Goal: Information Seeking & Learning: Find specific fact

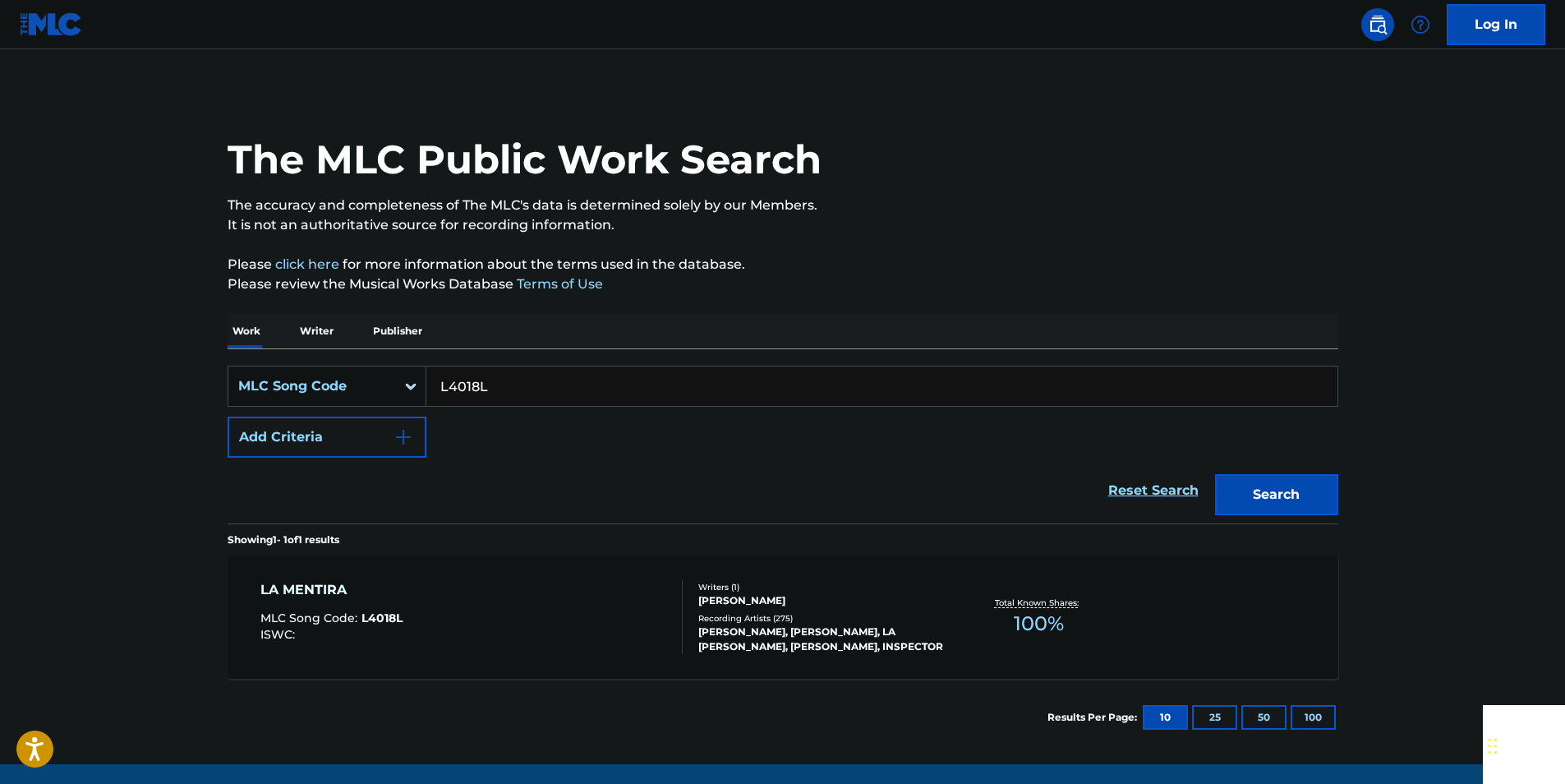
drag, startPoint x: 499, startPoint y: 386, endPoint x: 425, endPoint y: 375, distance: 74.8
click at [426, 375] on input "L4018L" at bounding box center [882, 386] width 911 height 39
paste input "998152"
click at [1315, 485] on button "Search" at bounding box center [1276, 495] width 123 height 41
click at [513, 389] on input "998152" at bounding box center [882, 386] width 911 height 39
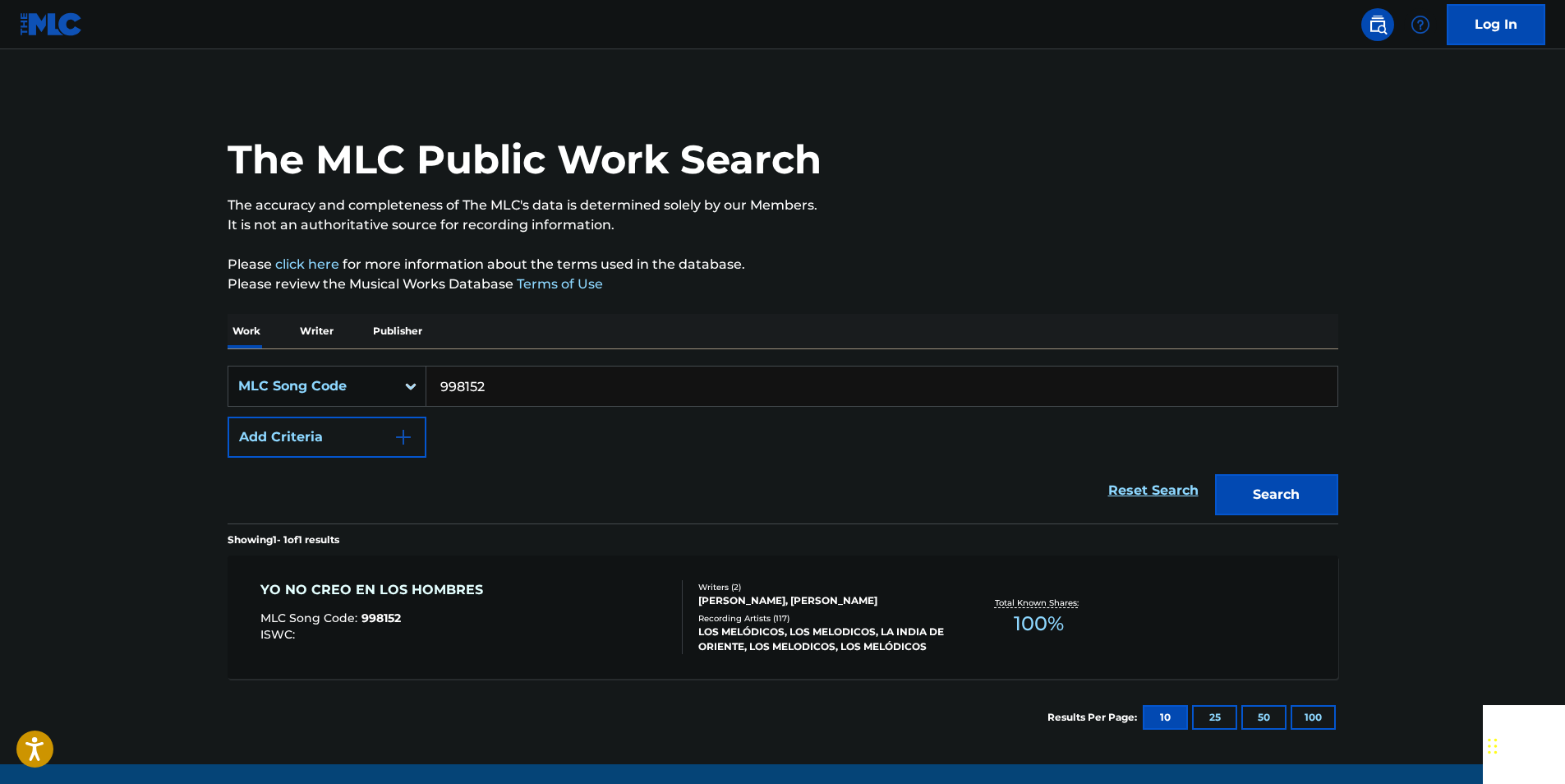
click at [513, 389] on input "998152" at bounding box center [882, 386] width 911 height 39
paste input "U20250"
click at [1315, 484] on button "Search" at bounding box center [1276, 495] width 123 height 41
click at [512, 385] on input "U20250" at bounding box center [882, 386] width 911 height 39
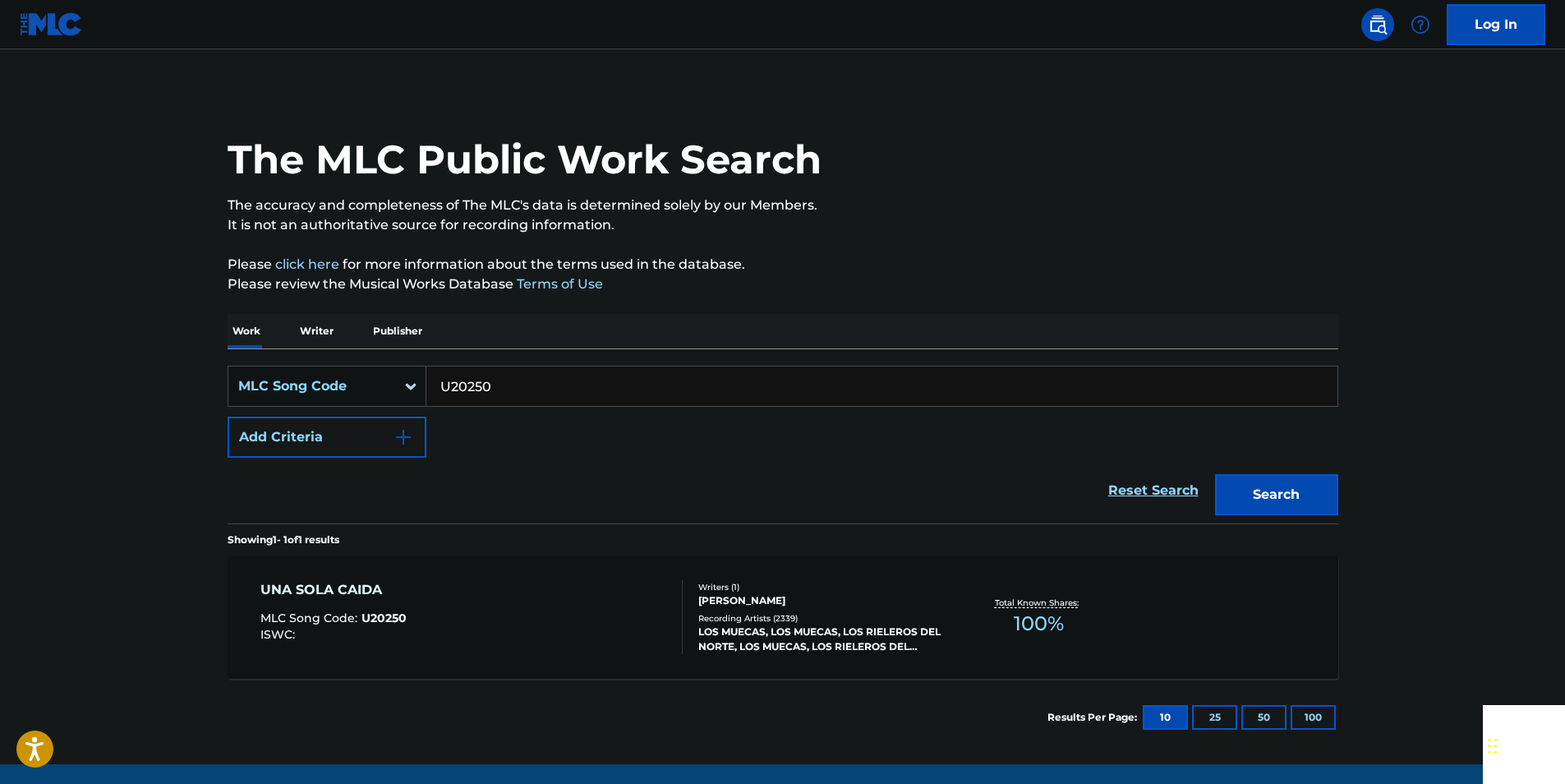
paste input "L11898"
click at [1315, 484] on button "Search" at bounding box center [1276, 495] width 123 height 41
click at [531, 370] on input "L11898" at bounding box center [882, 386] width 911 height 39
paste input "D25125"
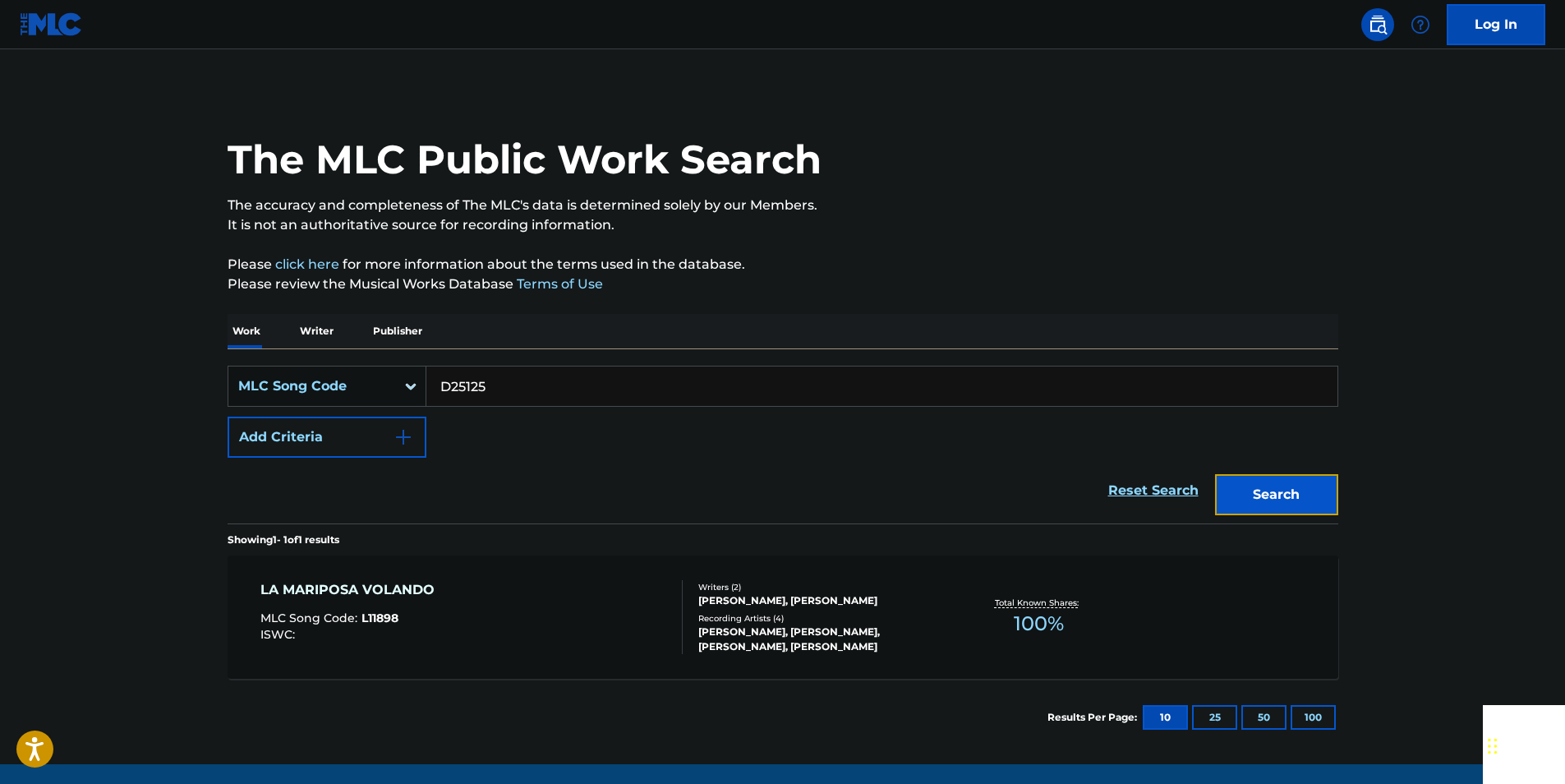
click at [1314, 485] on button "Search" at bounding box center [1276, 495] width 123 height 41
click at [512, 374] on input "D25125" at bounding box center [882, 386] width 911 height 39
click at [1301, 481] on button "Search" at bounding box center [1276, 495] width 123 height 41
click at [507, 394] on input "D25125" at bounding box center [882, 386] width 911 height 39
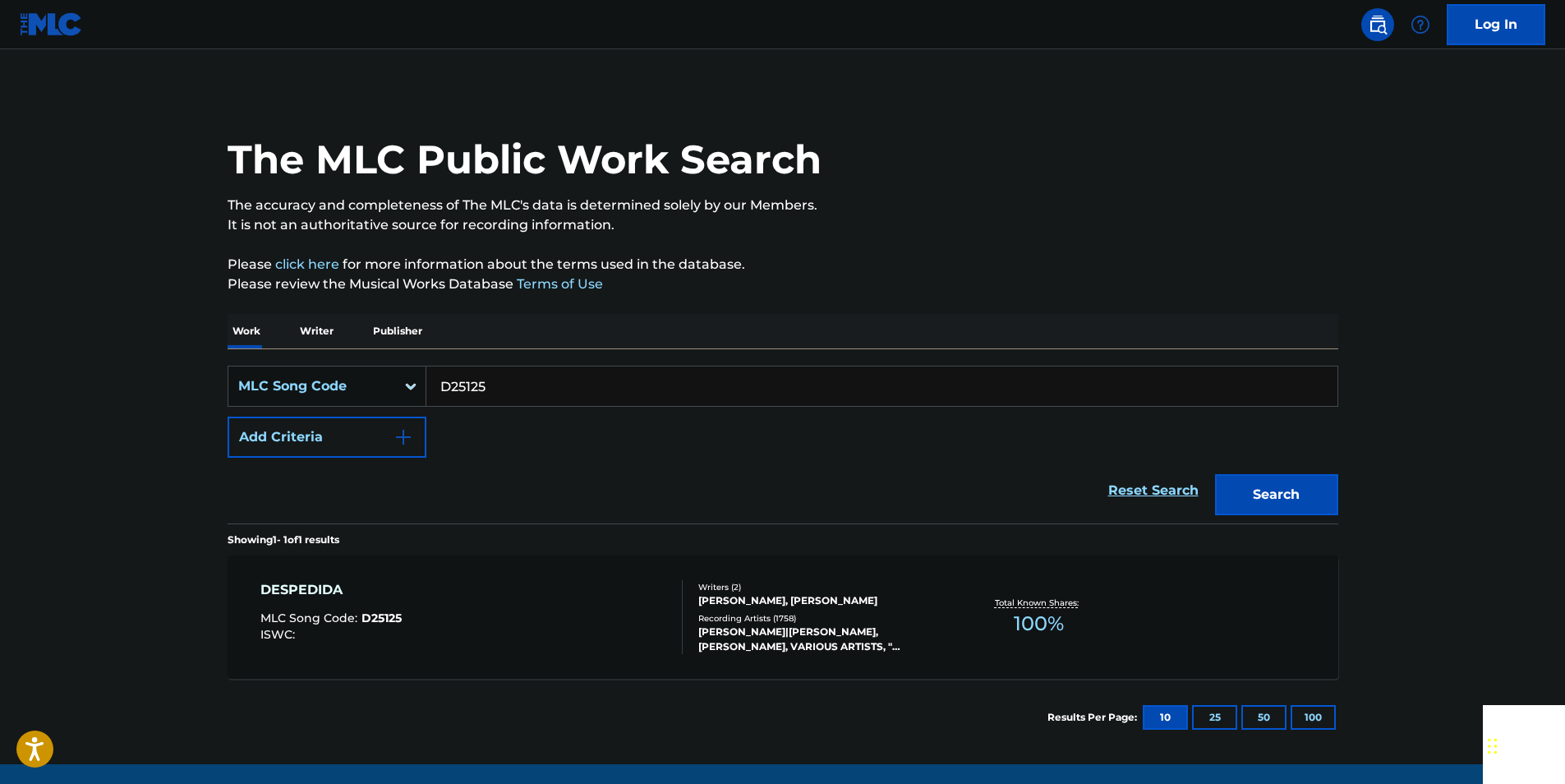
click at [507, 394] on input "D25125" at bounding box center [882, 386] width 911 height 39
paste input "T84749"
click at [1302, 487] on button "Search" at bounding box center [1276, 495] width 123 height 41
click at [491, 383] on input "T84749" at bounding box center [882, 386] width 911 height 39
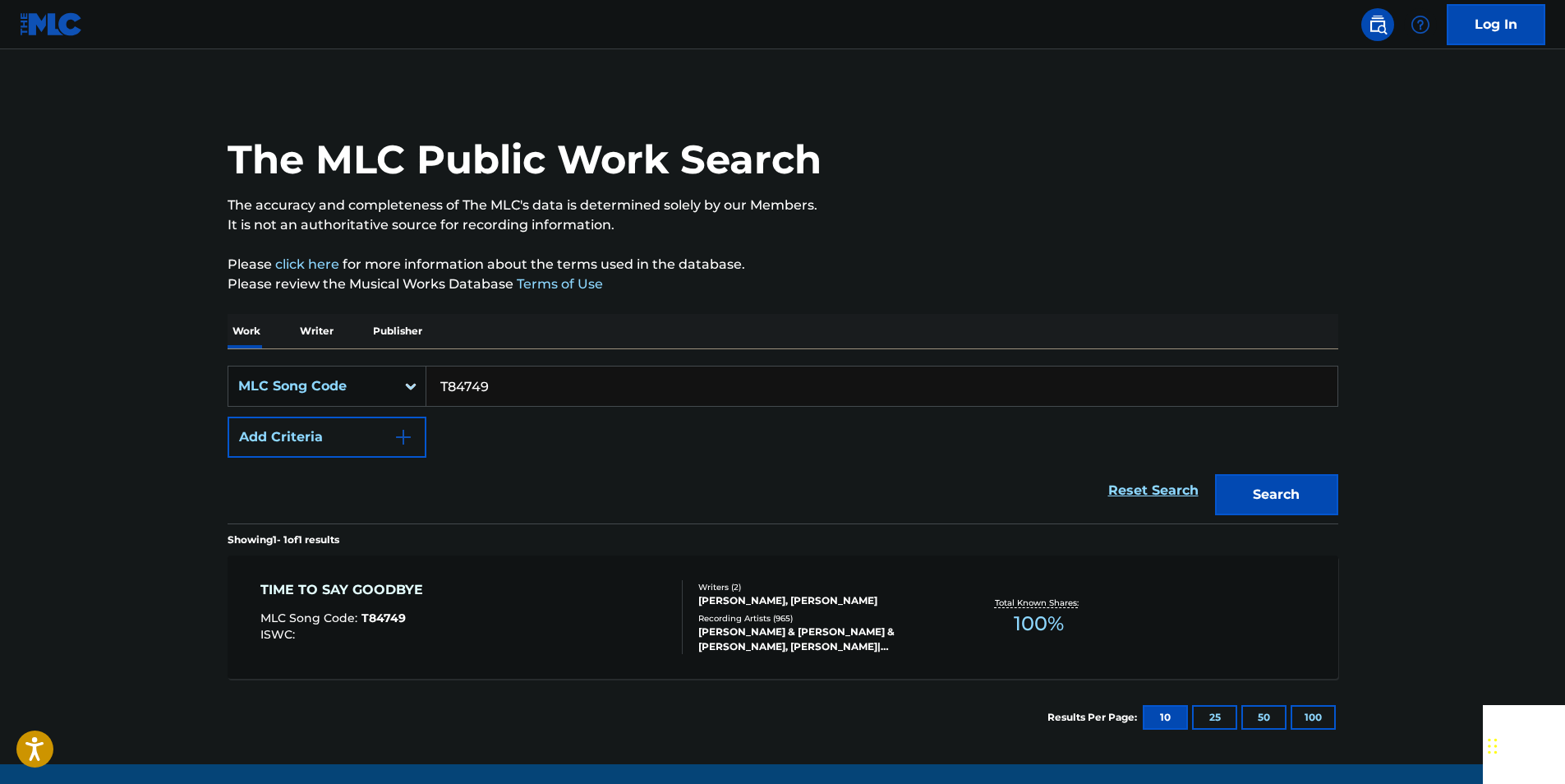
paste input "SVA34N"
click at [1323, 498] on button "Search" at bounding box center [1276, 495] width 123 height 41
click at [523, 377] on input "SVA34N" at bounding box center [882, 386] width 911 height 39
paste input "P40777"
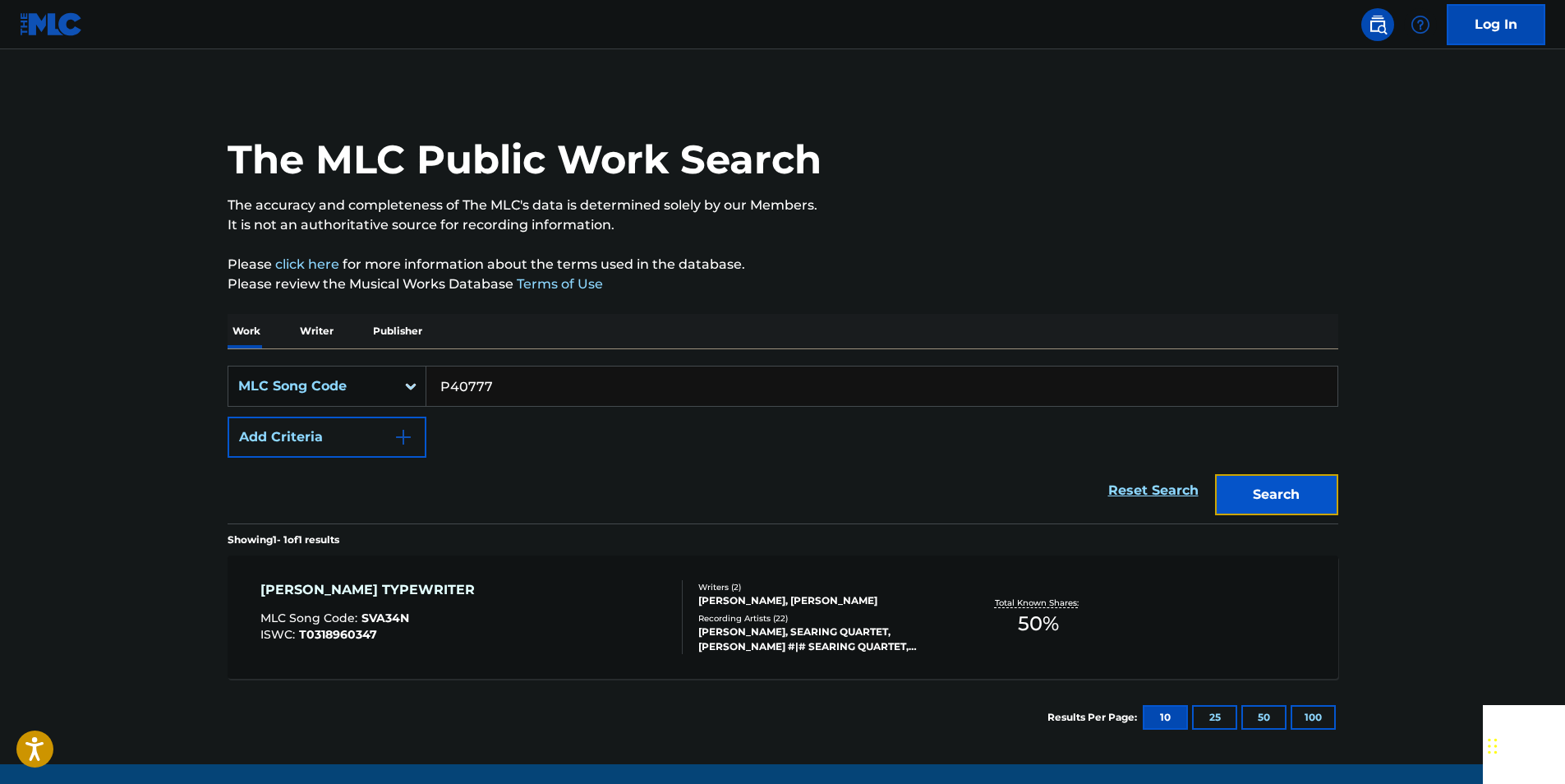
click at [1295, 508] on button "Search" at bounding box center [1276, 495] width 123 height 41
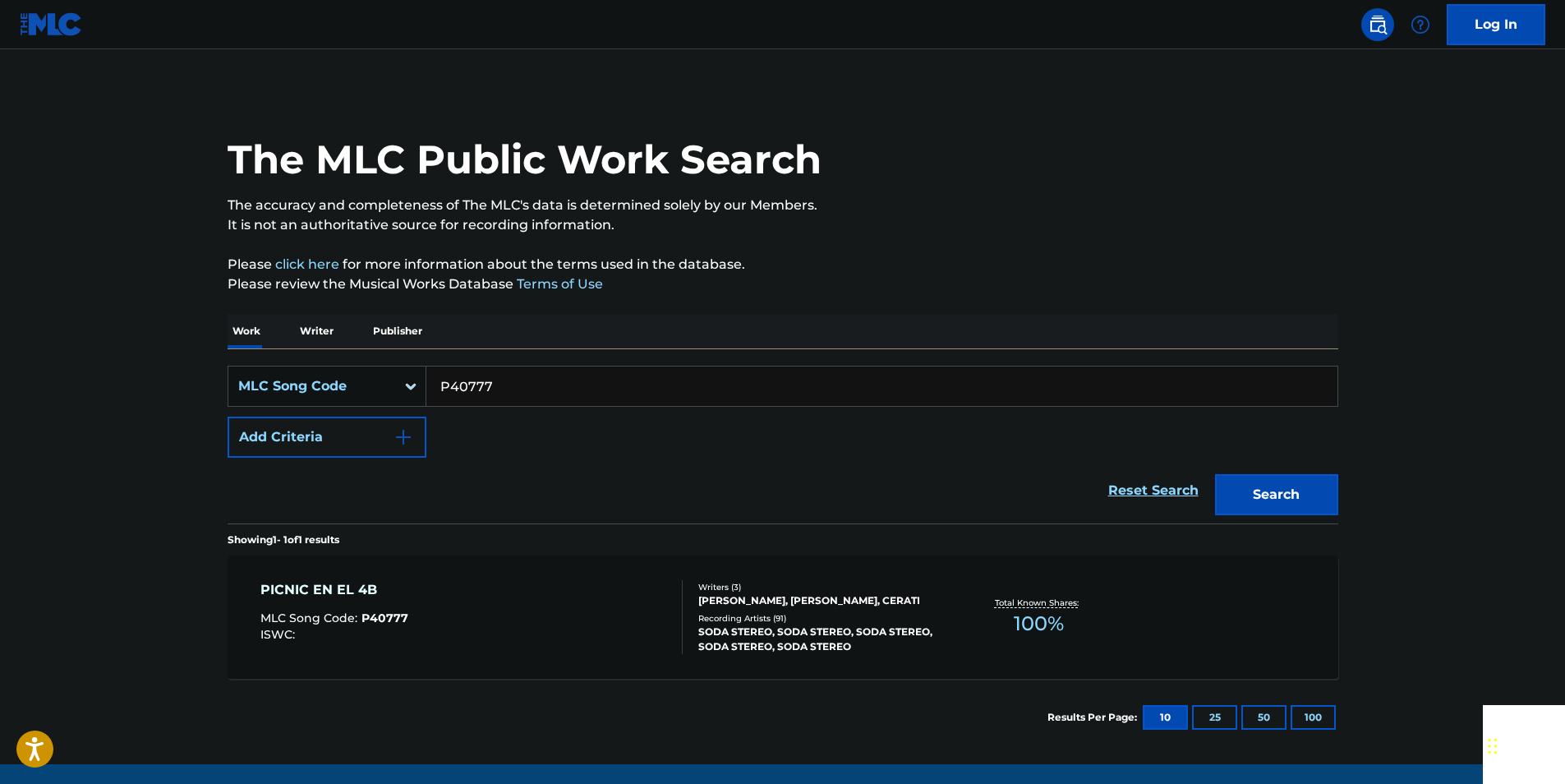
click at [489, 386] on input "P40777" at bounding box center [882, 386] width 911 height 39
paste input "L11898"
click at [1300, 503] on button "Search" at bounding box center [1276, 495] width 123 height 41
click at [521, 394] on input "L11898" at bounding box center [882, 386] width 911 height 39
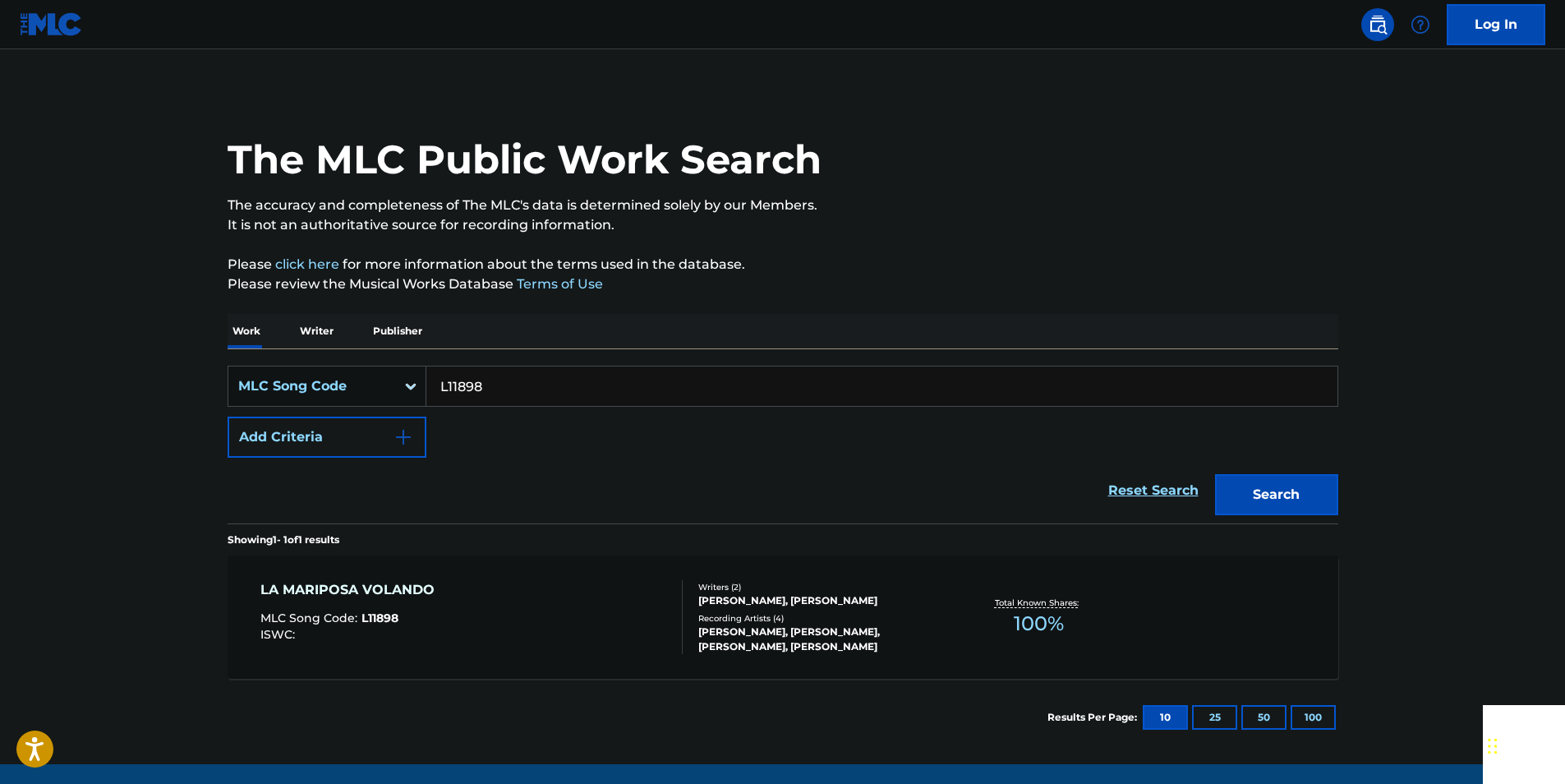
drag, startPoint x: 521, startPoint y: 394, endPoint x: 490, endPoint y: 389, distance: 31.4
click at [520, 393] on input "L11898" at bounding box center [882, 386] width 911 height 39
paste input "P2082E"
click at [1317, 483] on button "Search" at bounding box center [1276, 495] width 123 height 41
click at [518, 371] on input "P2082E" at bounding box center [882, 386] width 911 height 39
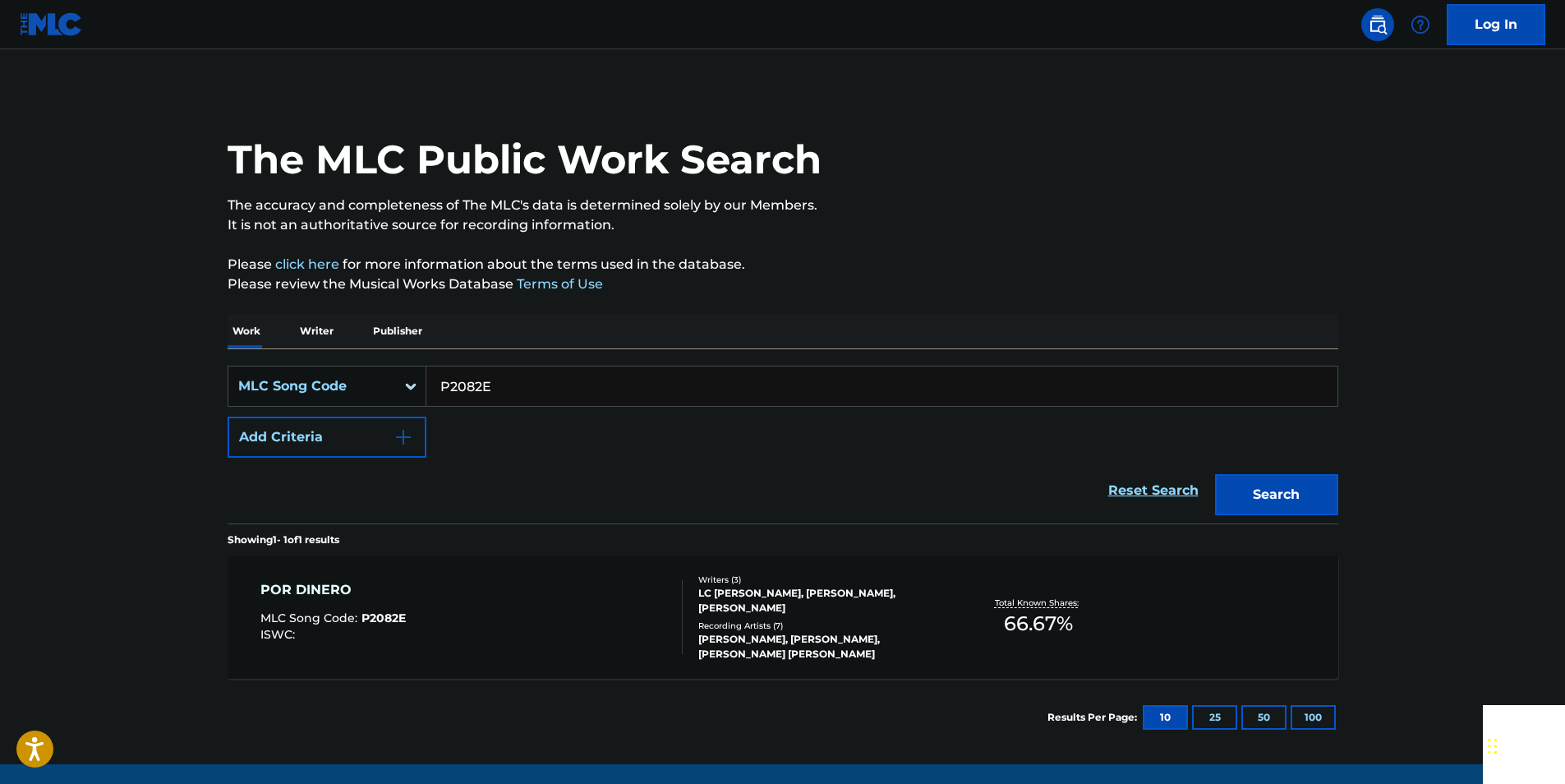
drag, startPoint x: 518, startPoint y: 371, endPoint x: 479, endPoint y: 383, distance: 40.8
click at [517, 371] on input "P2082E" at bounding box center [882, 386] width 911 height 39
paste input "A05719"
click at [1288, 495] on button "Search" at bounding box center [1276, 495] width 123 height 41
click at [510, 389] on input "A05719" at bounding box center [882, 386] width 911 height 39
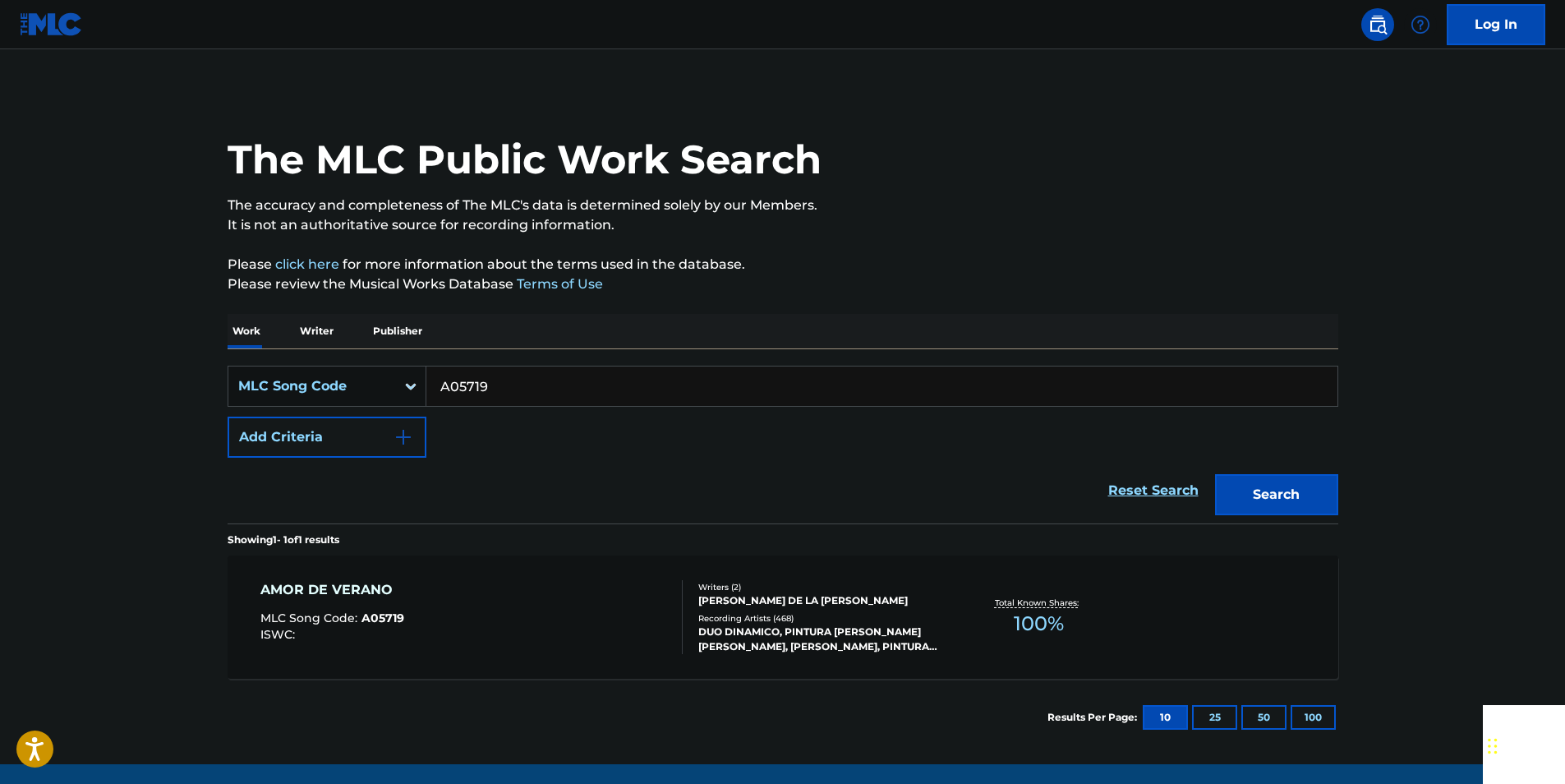
click at [510, 389] on input "A05719" at bounding box center [882, 386] width 911 height 39
paste input "L07392"
click at [1278, 502] on button "Search" at bounding box center [1276, 495] width 123 height 41
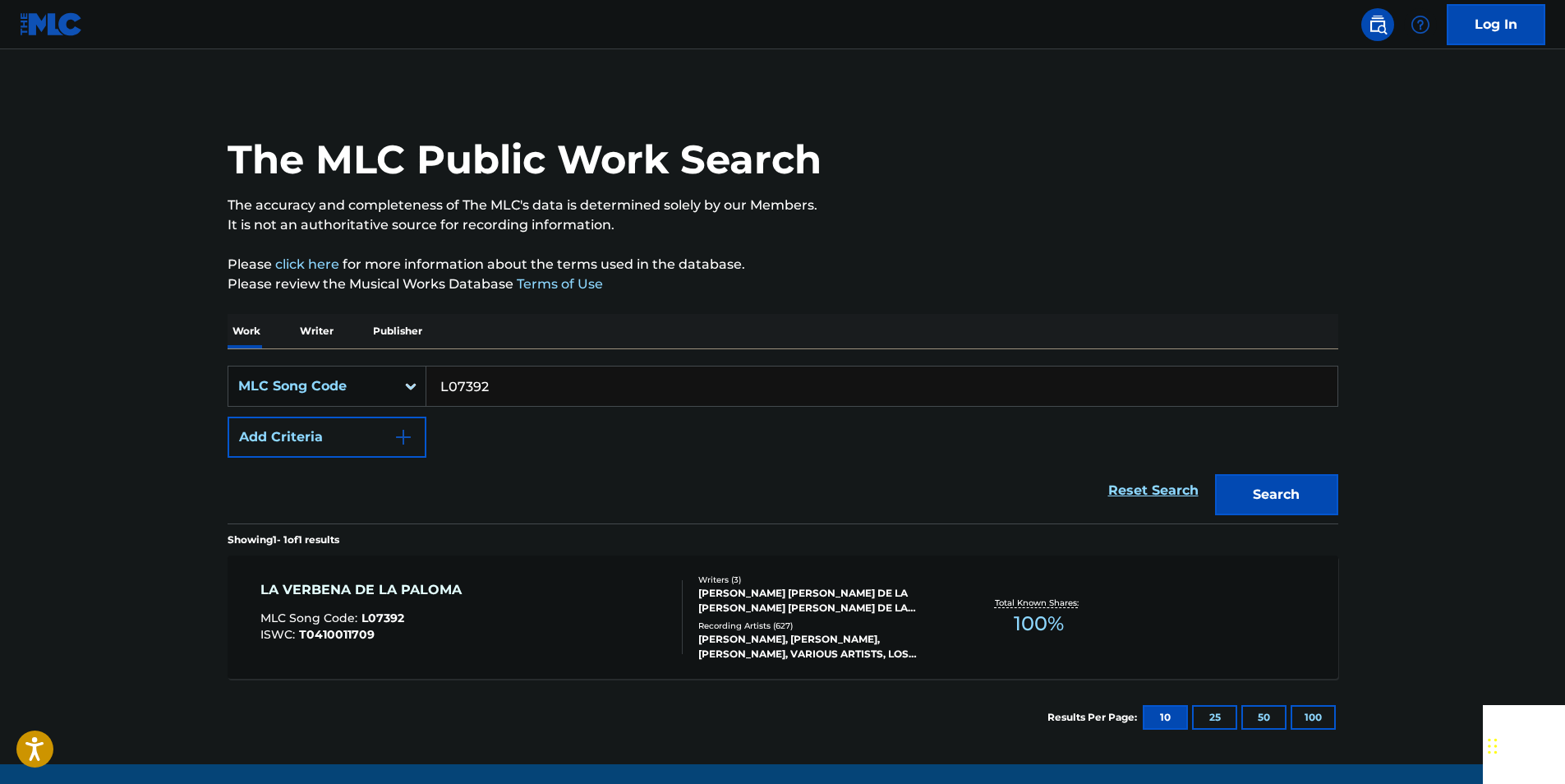
click at [499, 387] on input "L07392" at bounding box center [882, 386] width 911 height 39
paste input "2886N"
click at [1317, 490] on button "Search" at bounding box center [1276, 495] width 123 height 41
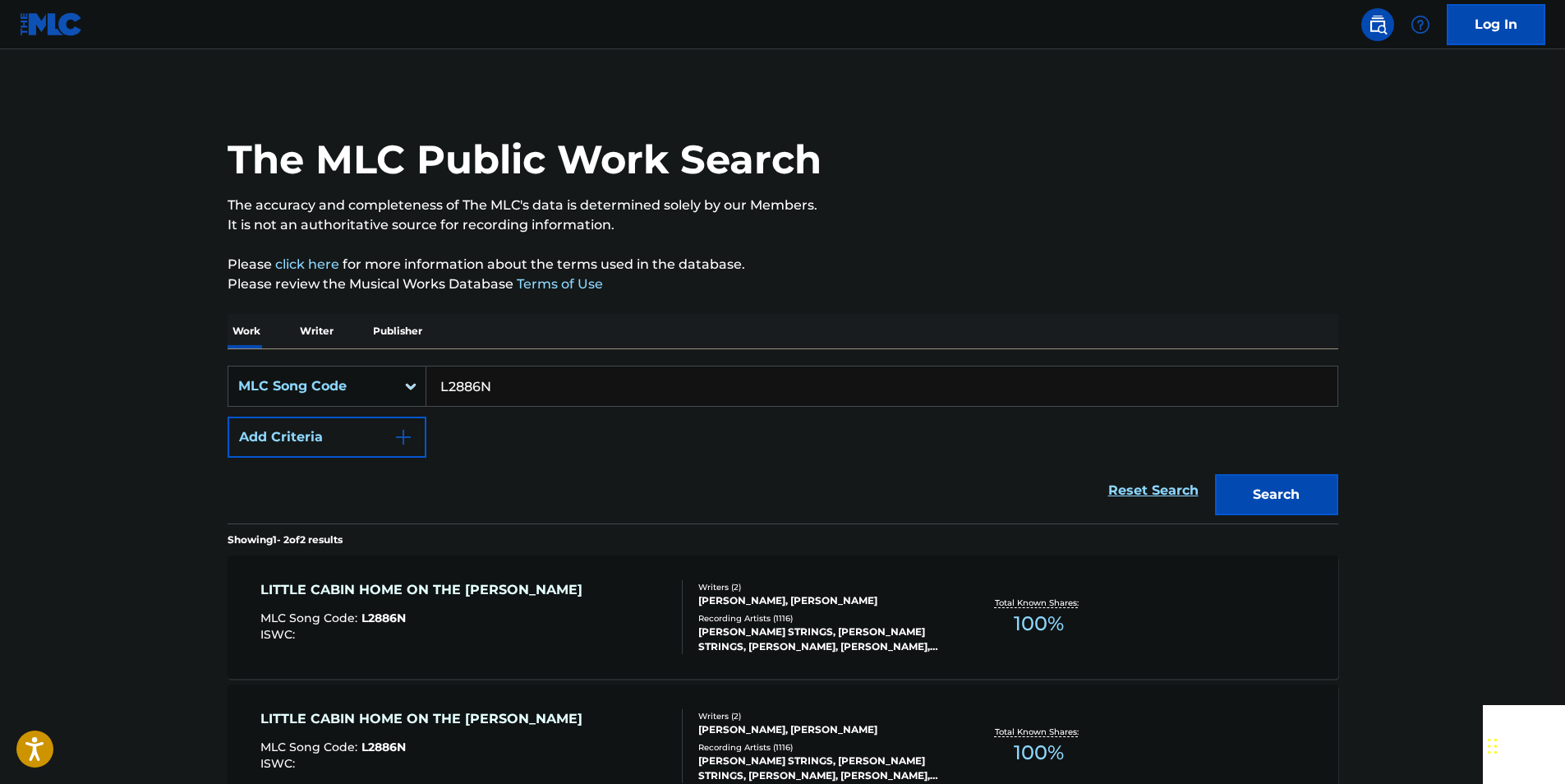
click at [498, 386] on input "L2886N" at bounding box center [882, 386] width 911 height 39
paste input "P4185D"
click at [1315, 494] on button "Search" at bounding box center [1276, 495] width 123 height 41
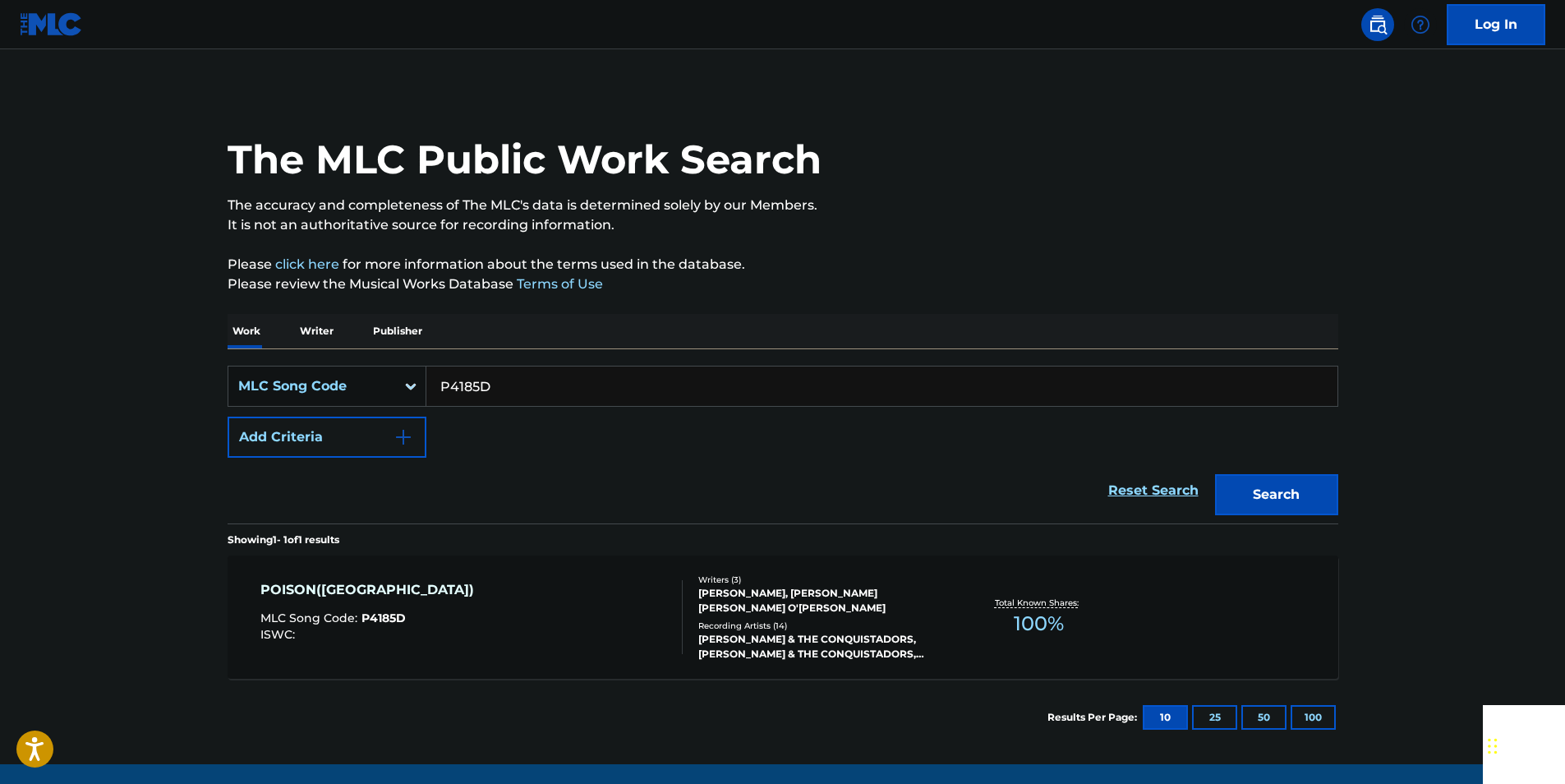
click at [523, 375] on input "P4185D" at bounding box center [882, 386] width 911 height 39
paste input "D73120"
click at [1288, 494] on button "Search" at bounding box center [1276, 495] width 123 height 41
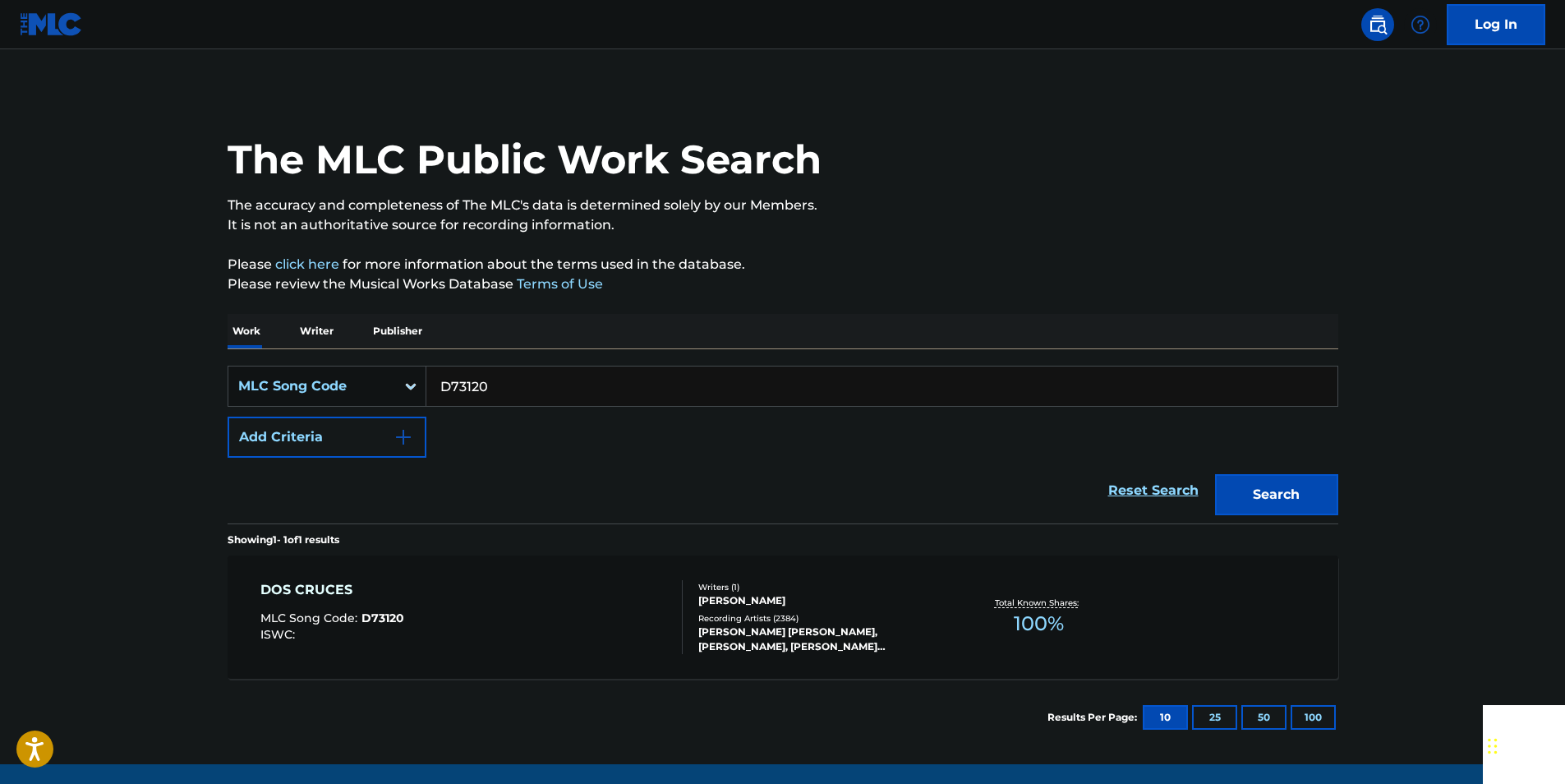
click at [503, 389] on input "D73120" at bounding box center [882, 386] width 911 height 39
paste input "M01052"
click at [1328, 484] on button "Search" at bounding box center [1276, 495] width 123 height 41
click at [508, 380] on input "M01052" at bounding box center [882, 386] width 911 height 39
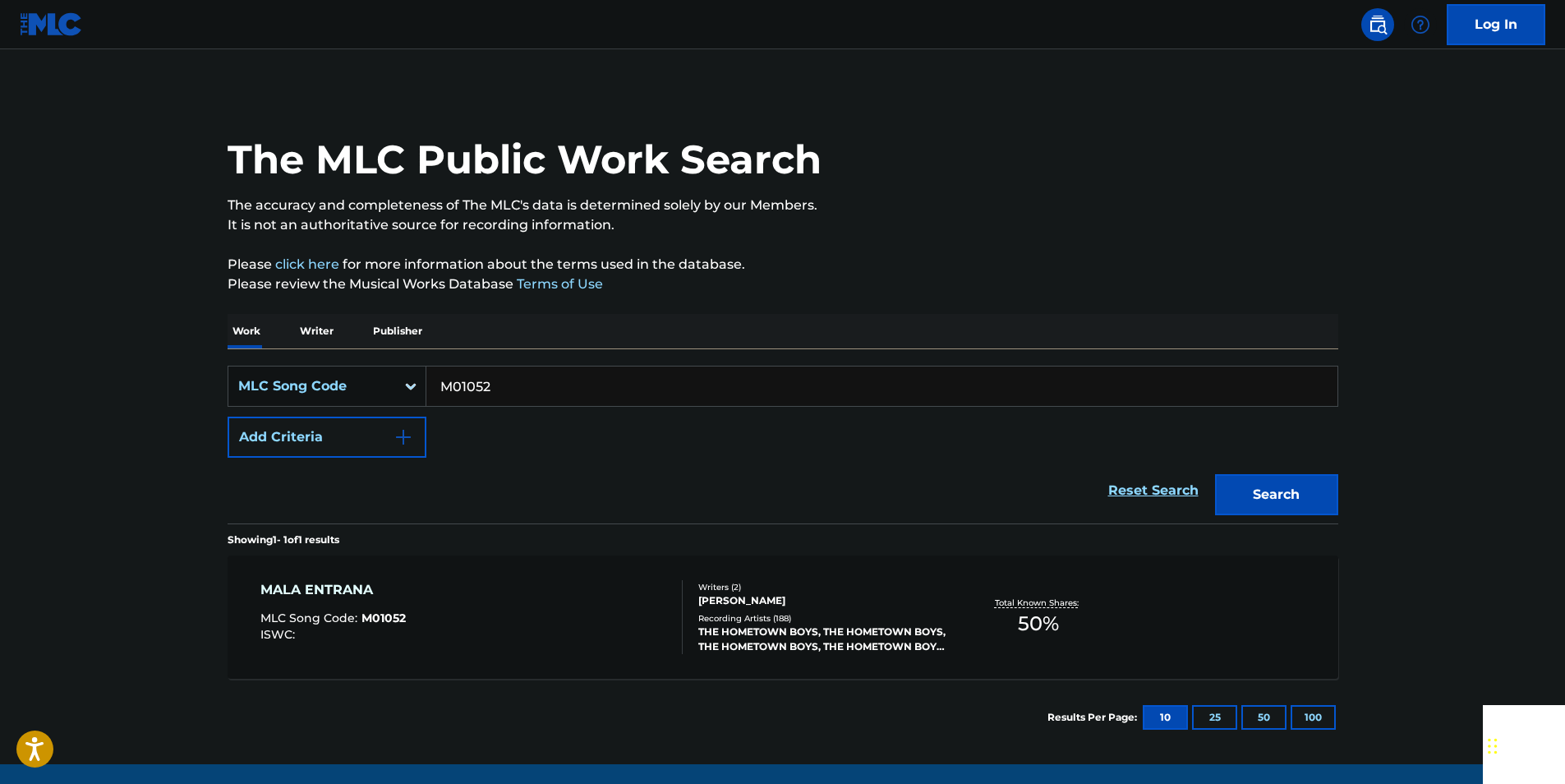
click at [508, 380] on input "M01052" at bounding box center [882, 386] width 911 height 39
paste input "C81609"
click at [1329, 480] on button "Search" at bounding box center [1276, 495] width 123 height 41
click at [519, 382] on input "C81609" at bounding box center [882, 386] width 911 height 39
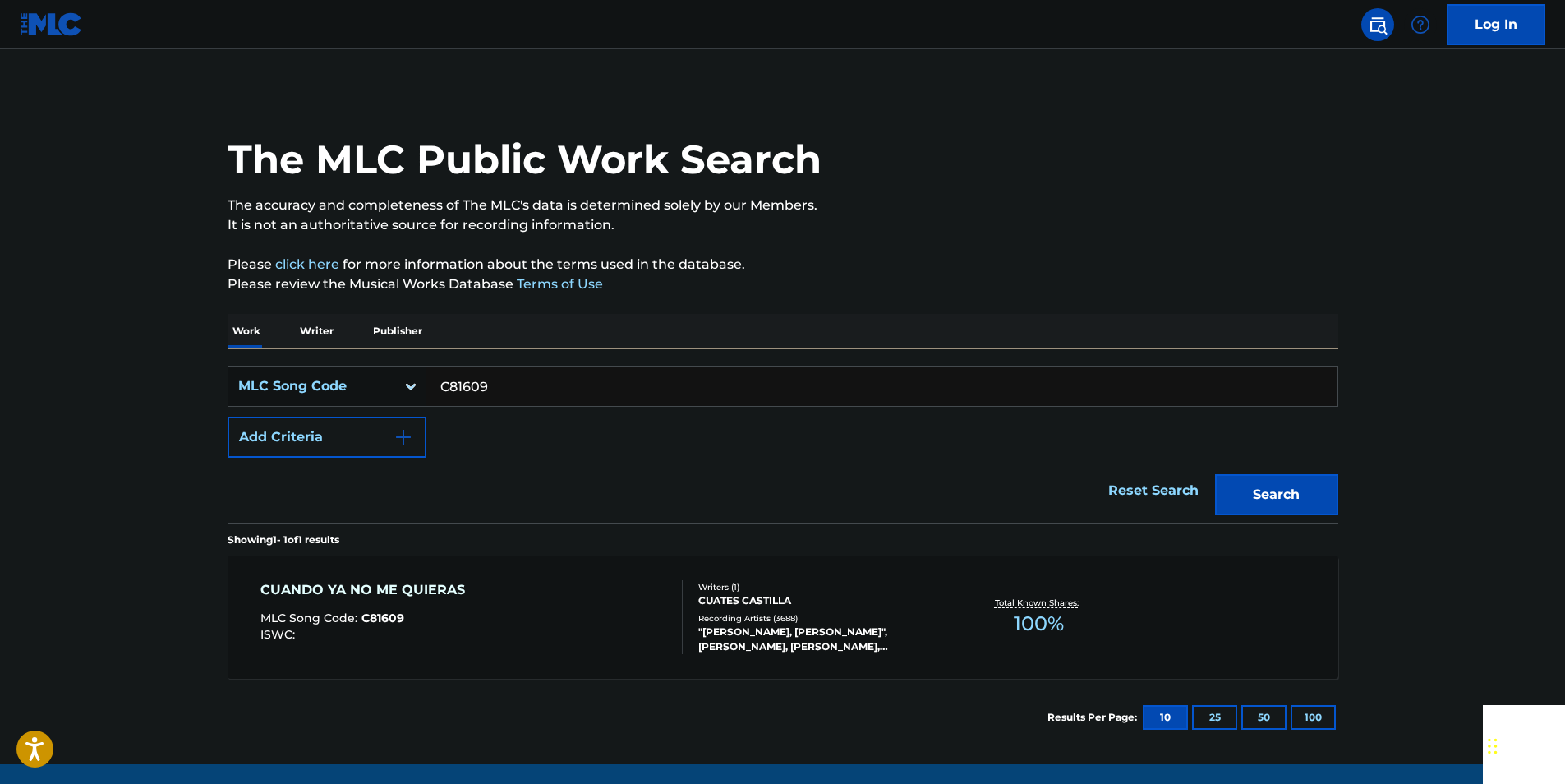
paste input "A09764"
click at [1316, 494] on button "Search" at bounding box center [1276, 495] width 123 height 41
click at [511, 395] on input "A09764" at bounding box center [882, 386] width 911 height 39
paste input "S01139"
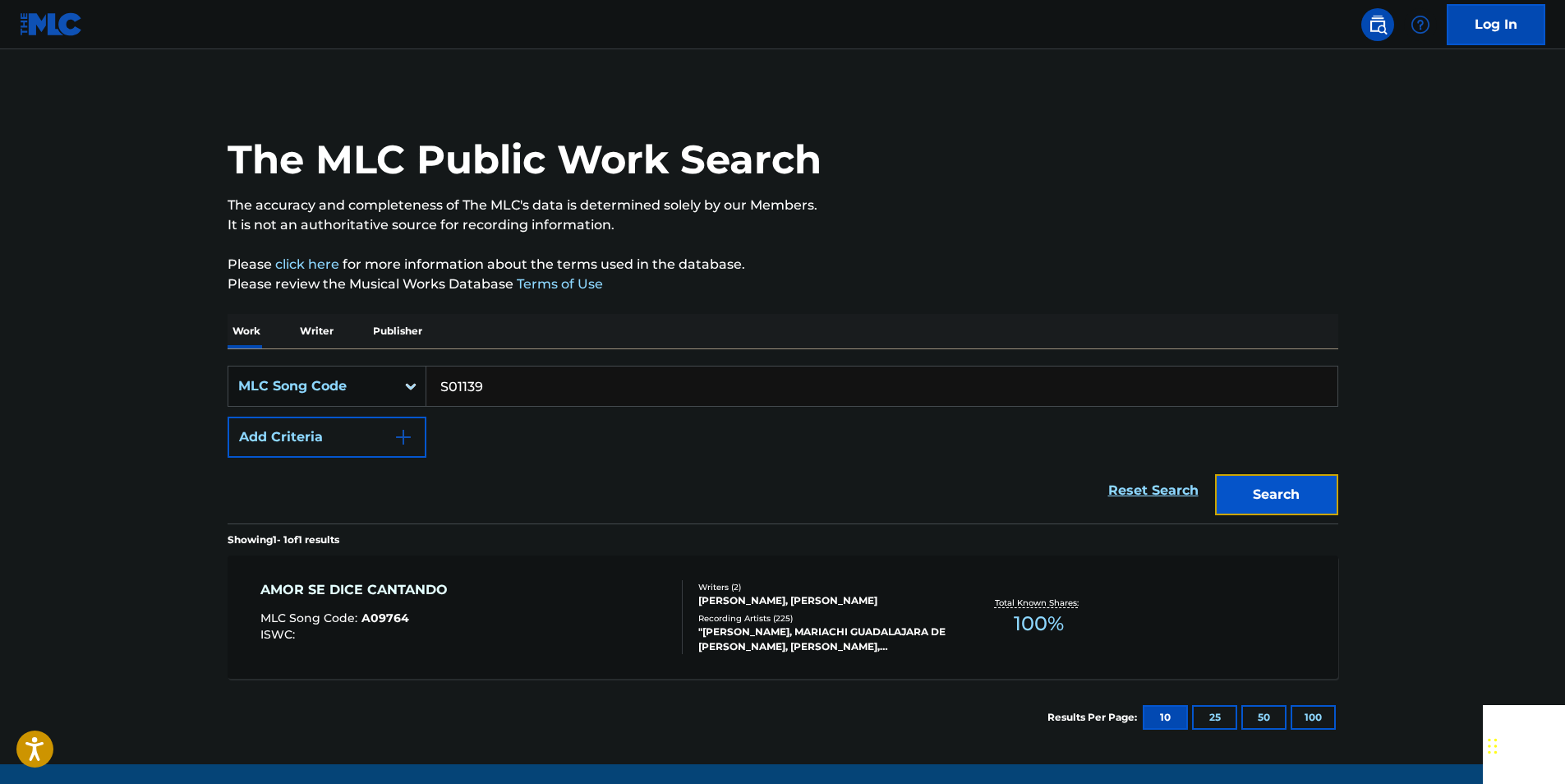
click at [1271, 511] on button "Search" at bounding box center [1276, 495] width 123 height 41
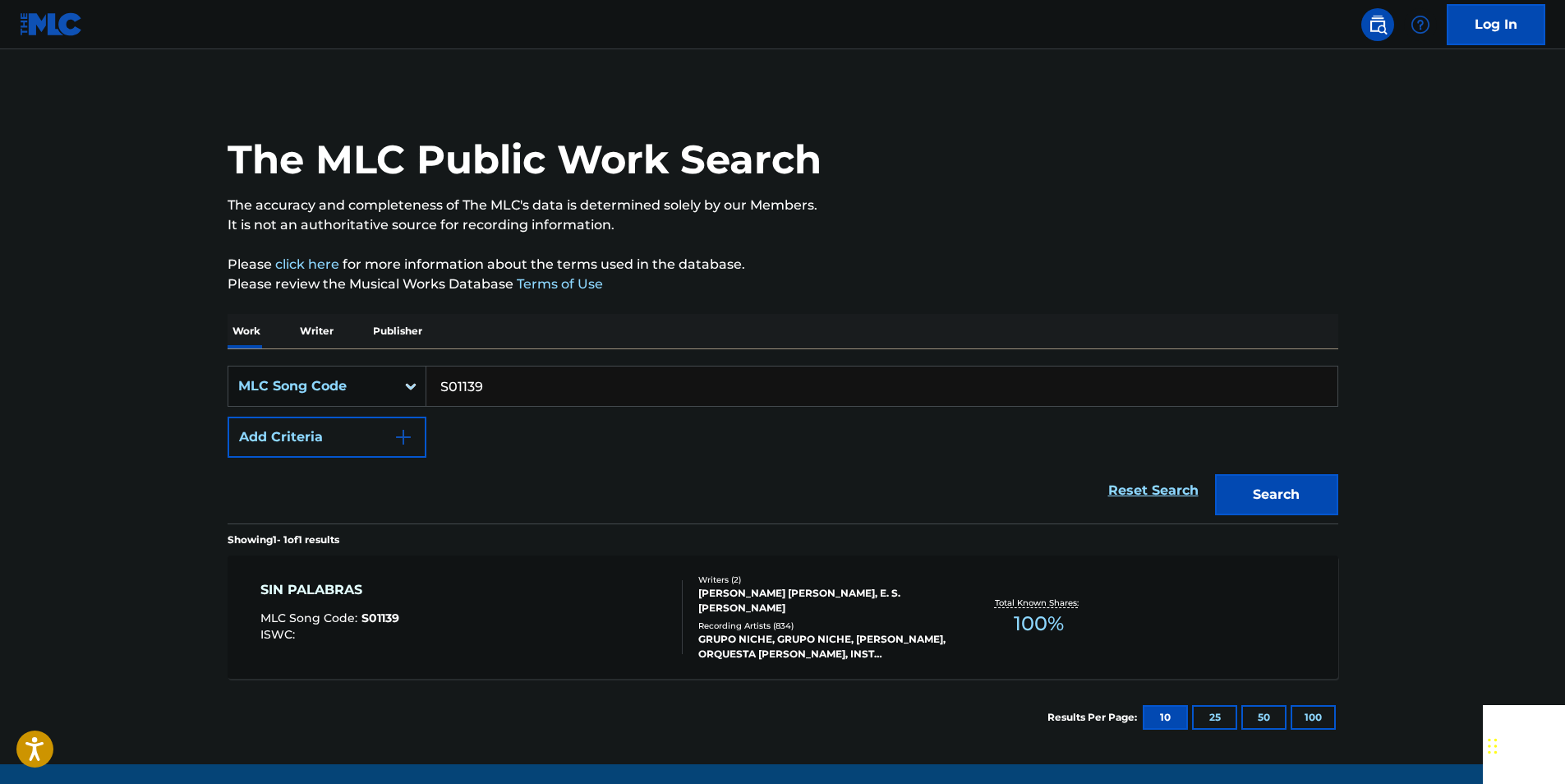
click at [504, 378] on input "S01139" at bounding box center [882, 386] width 911 height 39
paste input "HVBR1O"
click at [1251, 505] on button "Search" at bounding box center [1276, 495] width 123 height 41
click at [510, 380] on input "HVBR1O" at bounding box center [882, 386] width 911 height 39
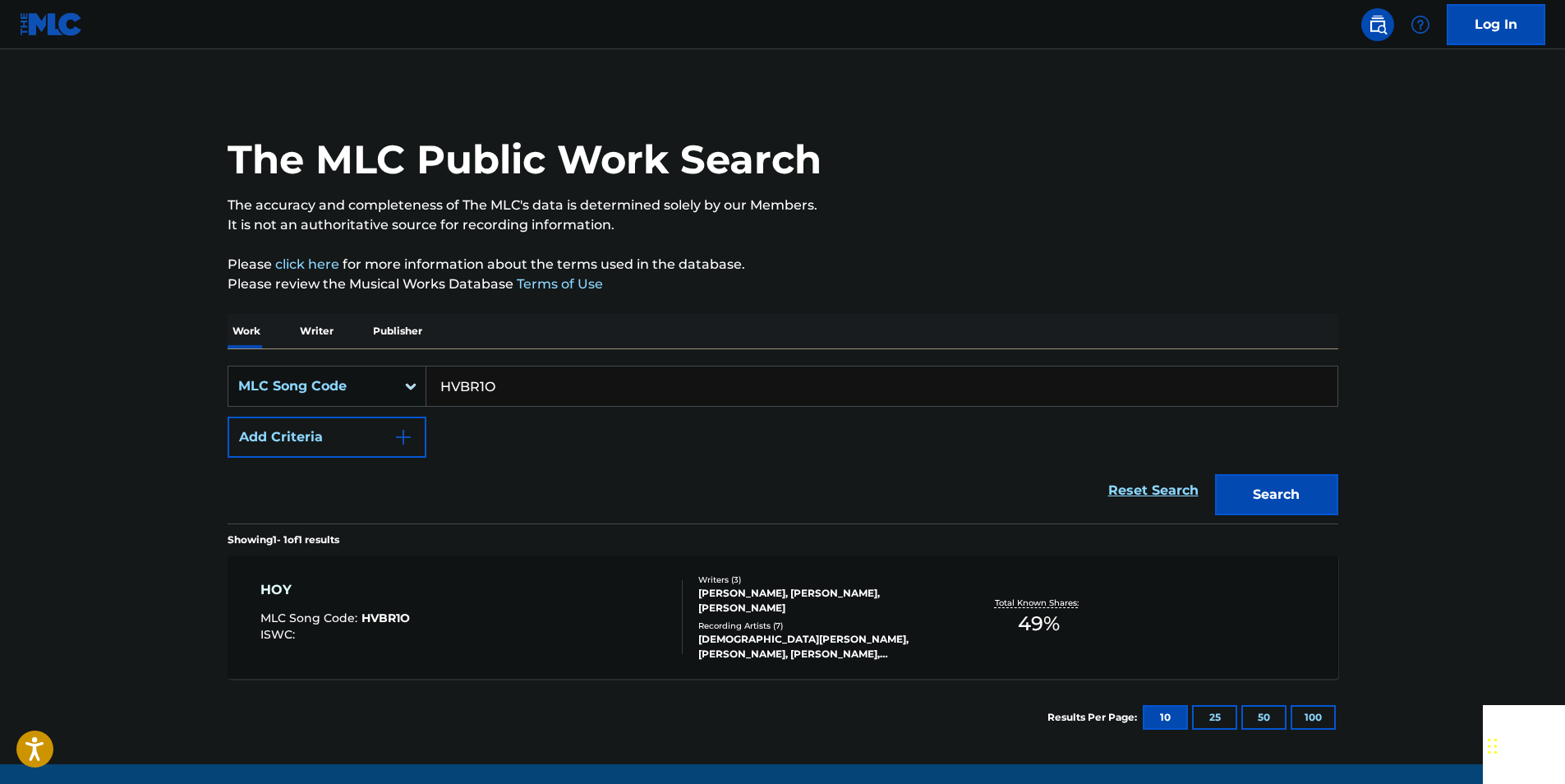
click at [510, 380] on input "HVBR1O" at bounding box center [882, 386] width 911 height 39
paste input "I03657"
click at [1304, 487] on button "Search" at bounding box center [1276, 495] width 123 height 41
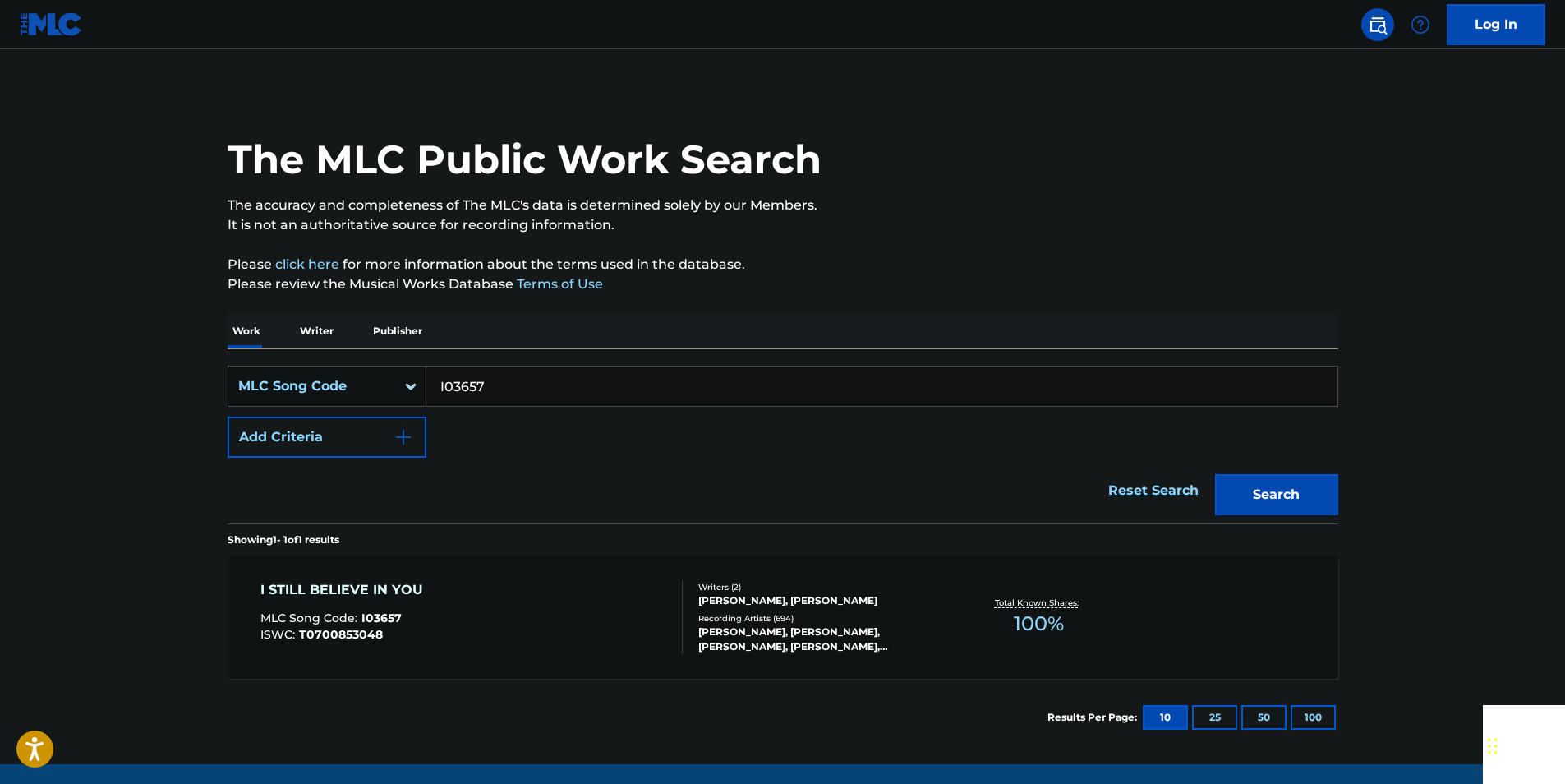
click at [499, 399] on input "I03657" at bounding box center [882, 386] width 911 height 39
drag, startPoint x: 499, startPoint y: 399, endPoint x: 479, endPoint y: 396, distance: 20.2
click at [497, 398] on input "I03657" at bounding box center [882, 386] width 911 height 39
click at [1253, 484] on button "Search" at bounding box center [1276, 495] width 123 height 41
click at [498, 363] on div "SearchWithCriteria7923c320-89f6-447e-a701-3ff64b03b67b MLC Song Code I03657 Add…" at bounding box center [783, 436] width 1111 height 174
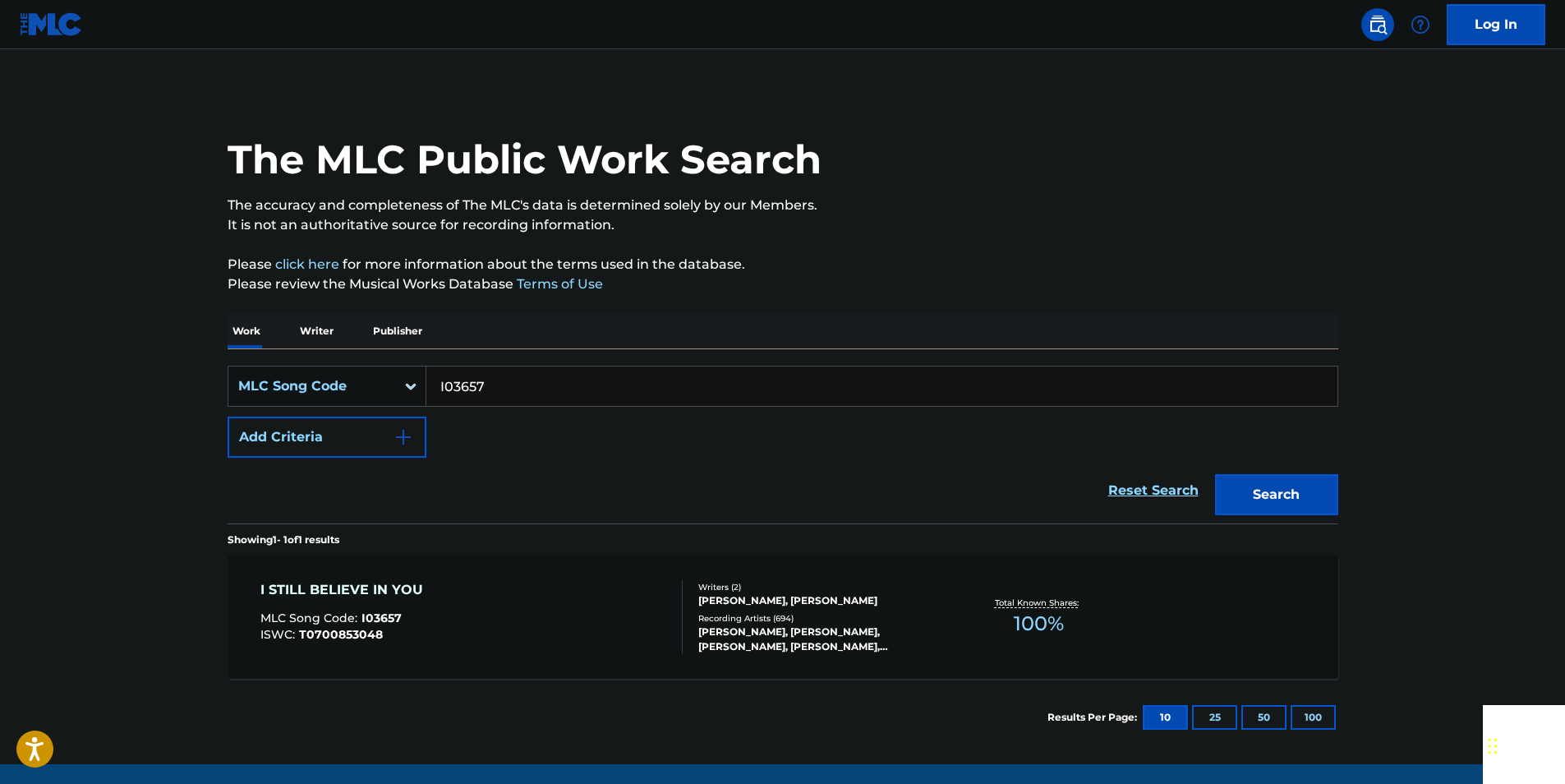
click at [498, 363] on div "SearchWithCriteria7923c320-89f6-447e-a701-3ff64b03b67b MLC Song Code I03657 Add…" at bounding box center [783, 436] width 1111 height 174
drag, startPoint x: 498, startPoint y: 363, endPoint x: 497, endPoint y: 380, distance: 17.0
click at [497, 380] on input "I03657" at bounding box center [882, 386] width 911 height 39
paste input "E09021"
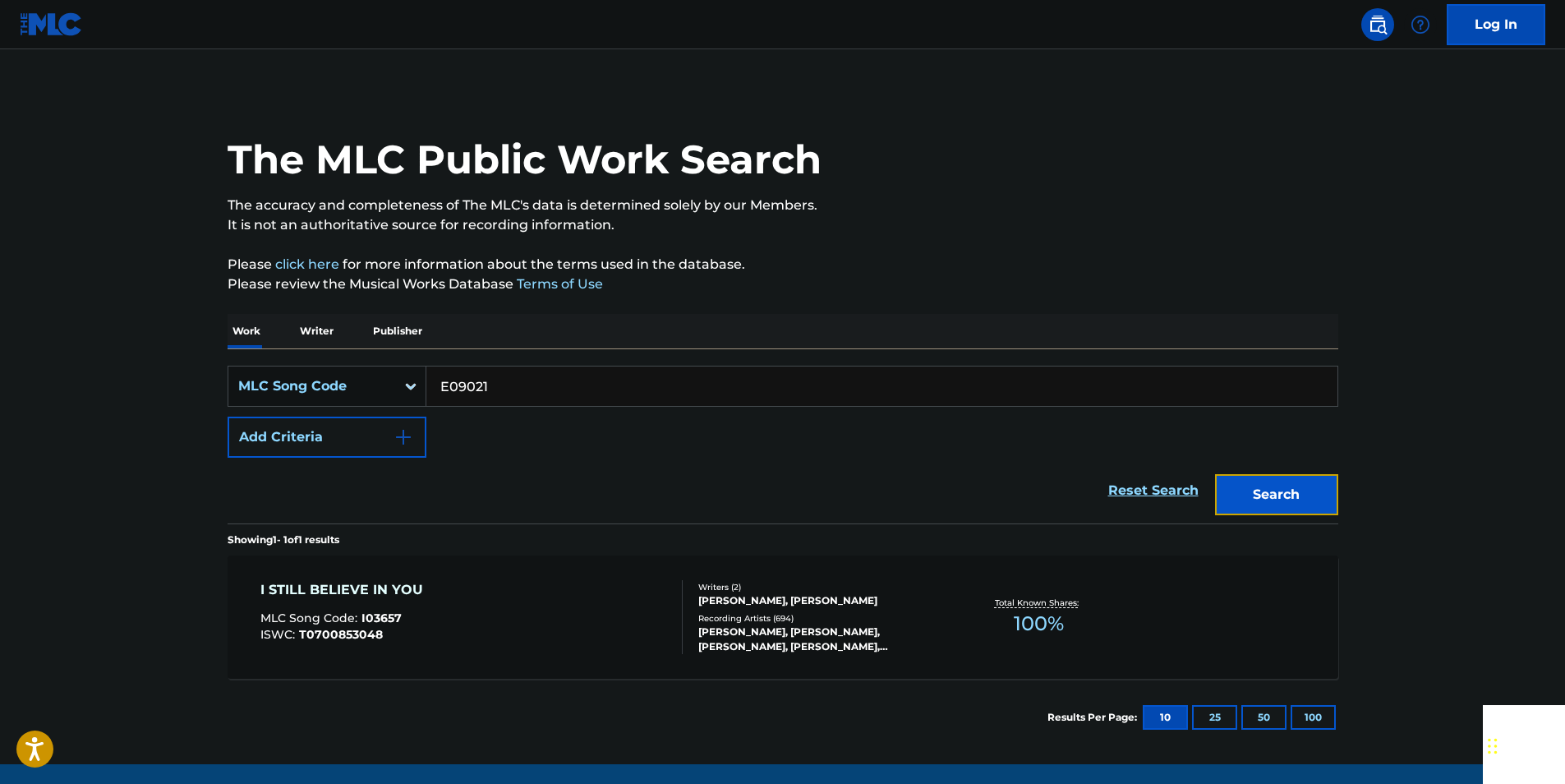
click at [1286, 502] on button "Search" at bounding box center [1276, 495] width 123 height 41
click at [513, 395] on input "E09021" at bounding box center [882, 386] width 911 height 39
paste input "T19172"
click at [1309, 489] on button "Search" at bounding box center [1276, 495] width 123 height 41
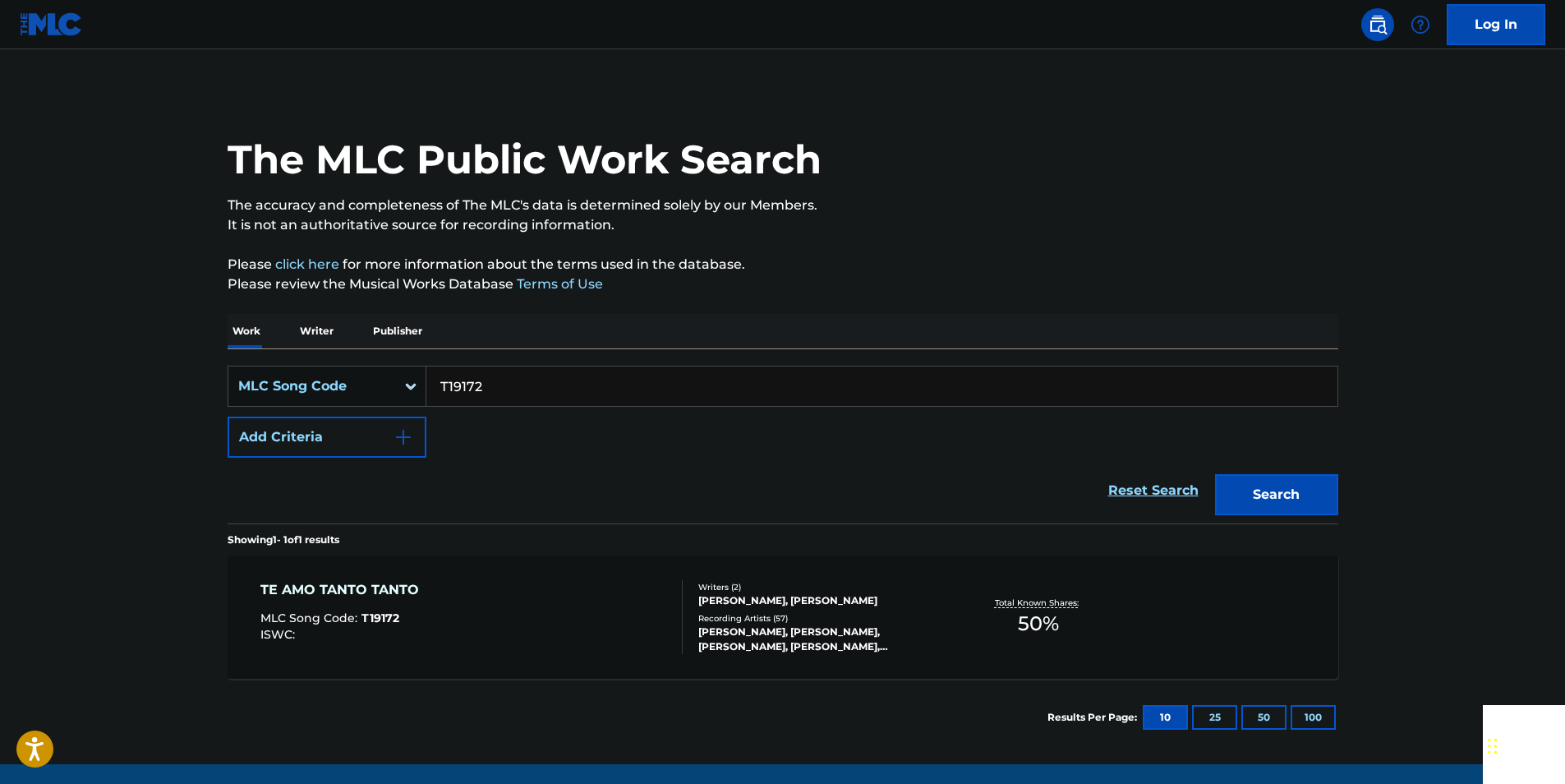
click at [507, 368] on input "T19172" at bounding box center [882, 386] width 911 height 39
click at [507, 369] on input "T19172" at bounding box center [882, 386] width 911 height 39
paste input "N25230"
click at [1257, 487] on button "Search" at bounding box center [1276, 495] width 123 height 41
click at [525, 392] on input "N25230" at bounding box center [882, 386] width 911 height 39
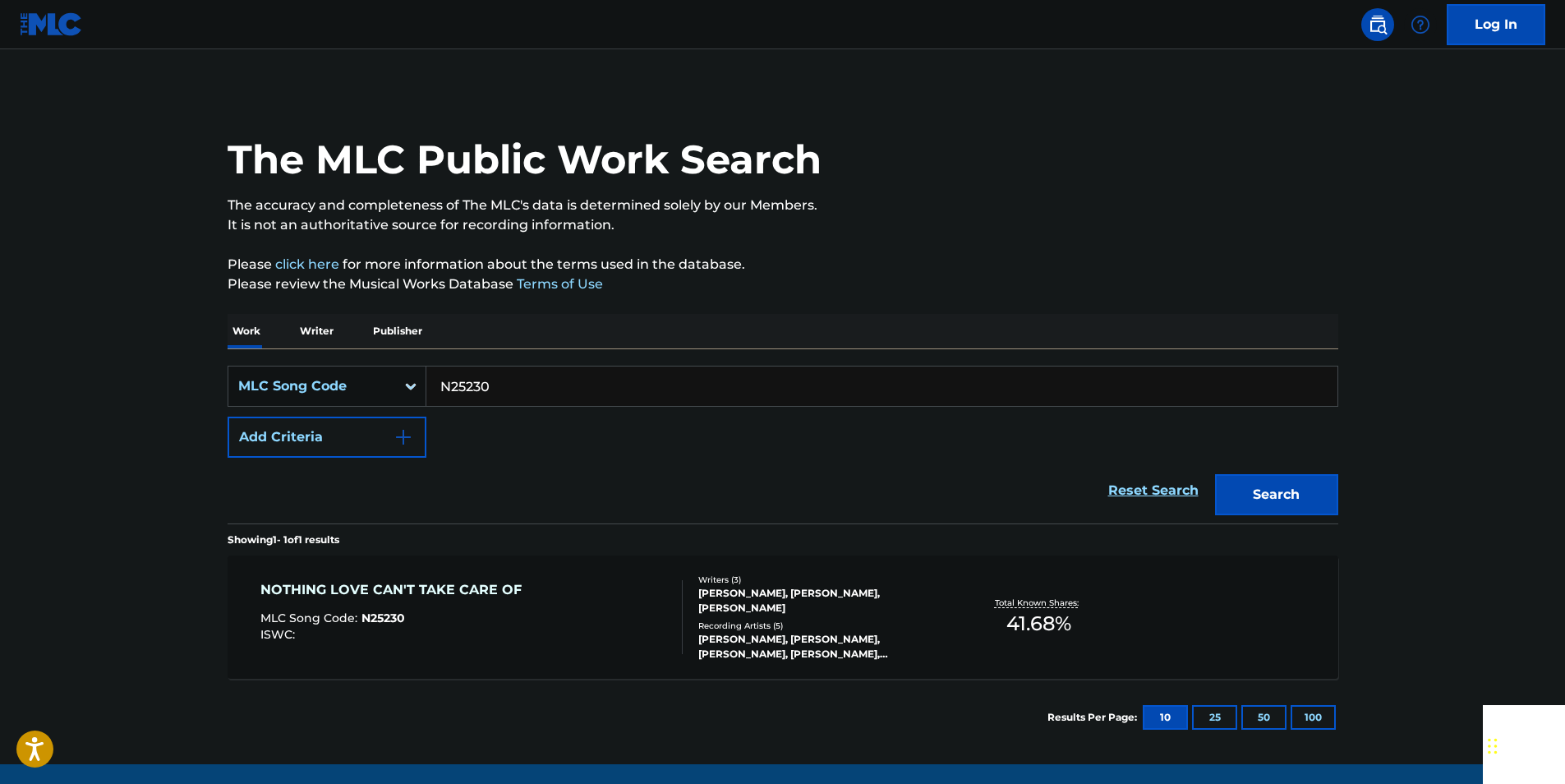
click at [525, 392] on input "N25230" at bounding box center [882, 386] width 911 height 39
paste input "P3520"
click at [1304, 498] on button "Search" at bounding box center [1276, 495] width 123 height 41
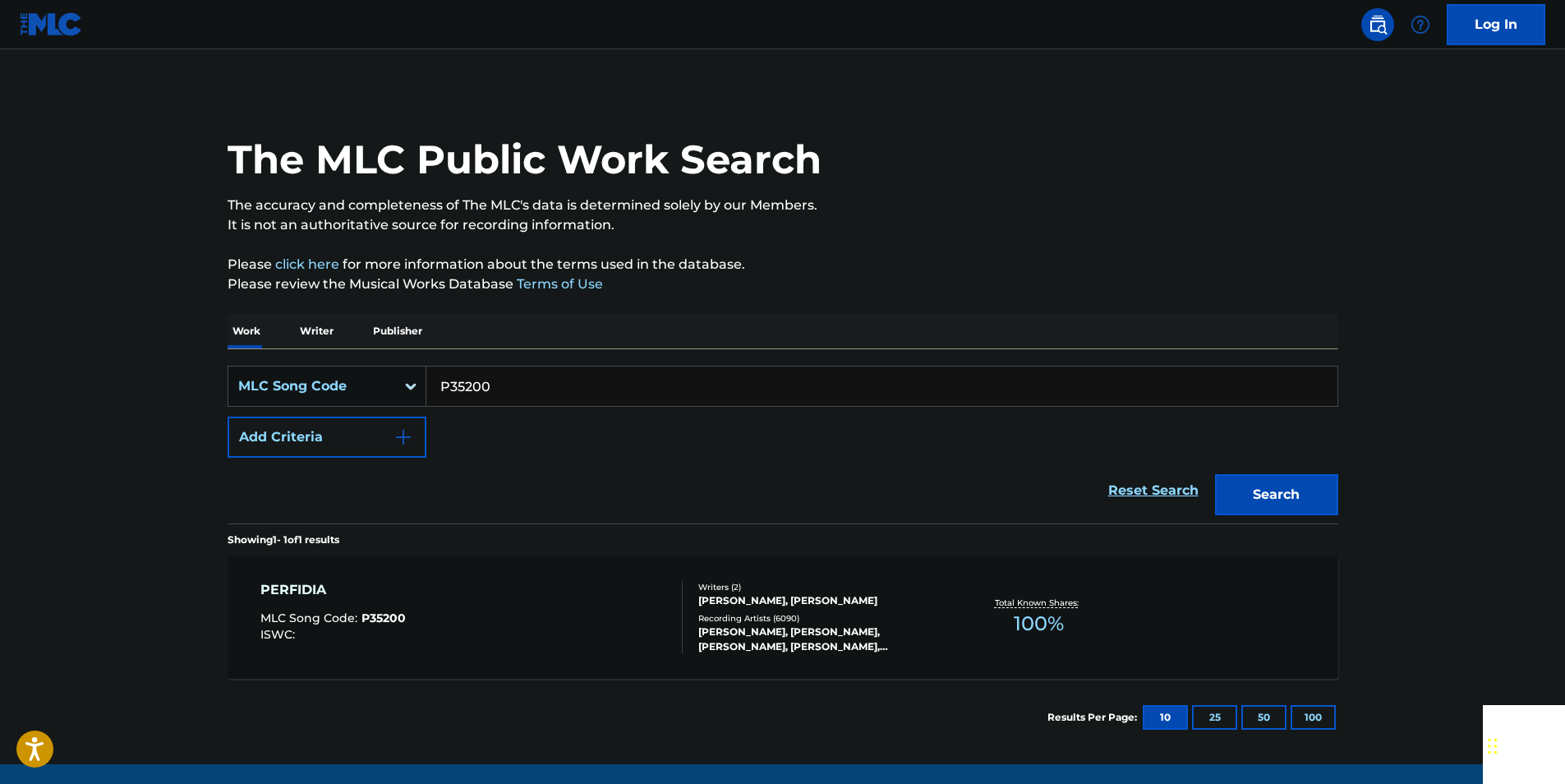
click at [511, 387] on input "P35200" at bounding box center [882, 386] width 911 height 39
paste input "S2975V"
click at [1348, 487] on div "The MLC Public Work Search The accuracy and completeness of The MLC's data is d…" at bounding box center [783, 423] width 1151 height 665
click at [1294, 487] on button "Search" at bounding box center [1276, 495] width 123 height 41
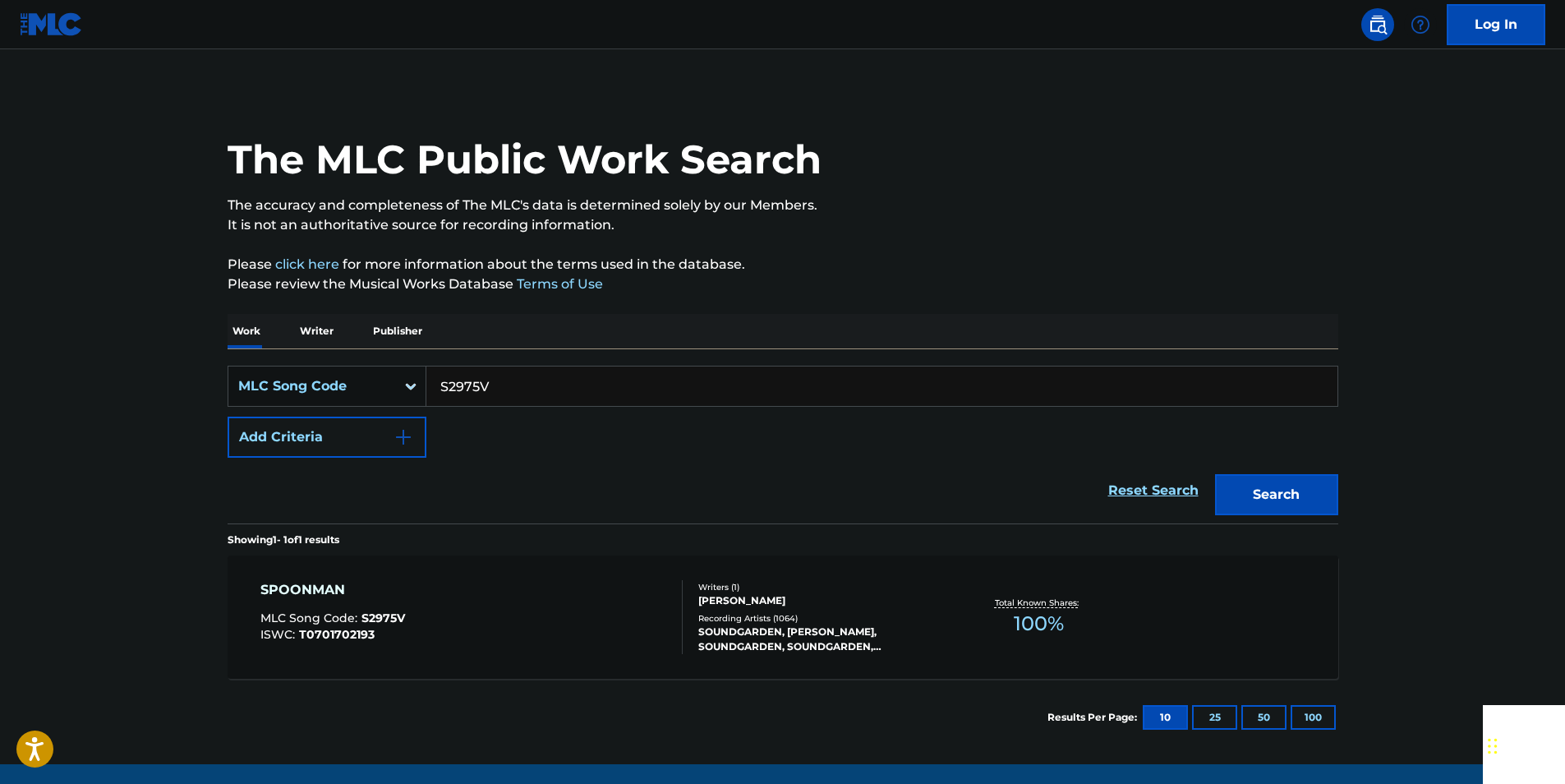
click at [505, 381] on input "S2975V" at bounding box center [882, 386] width 911 height 39
paste input "L0702A"
click at [1276, 489] on button "Search" at bounding box center [1276, 495] width 123 height 41
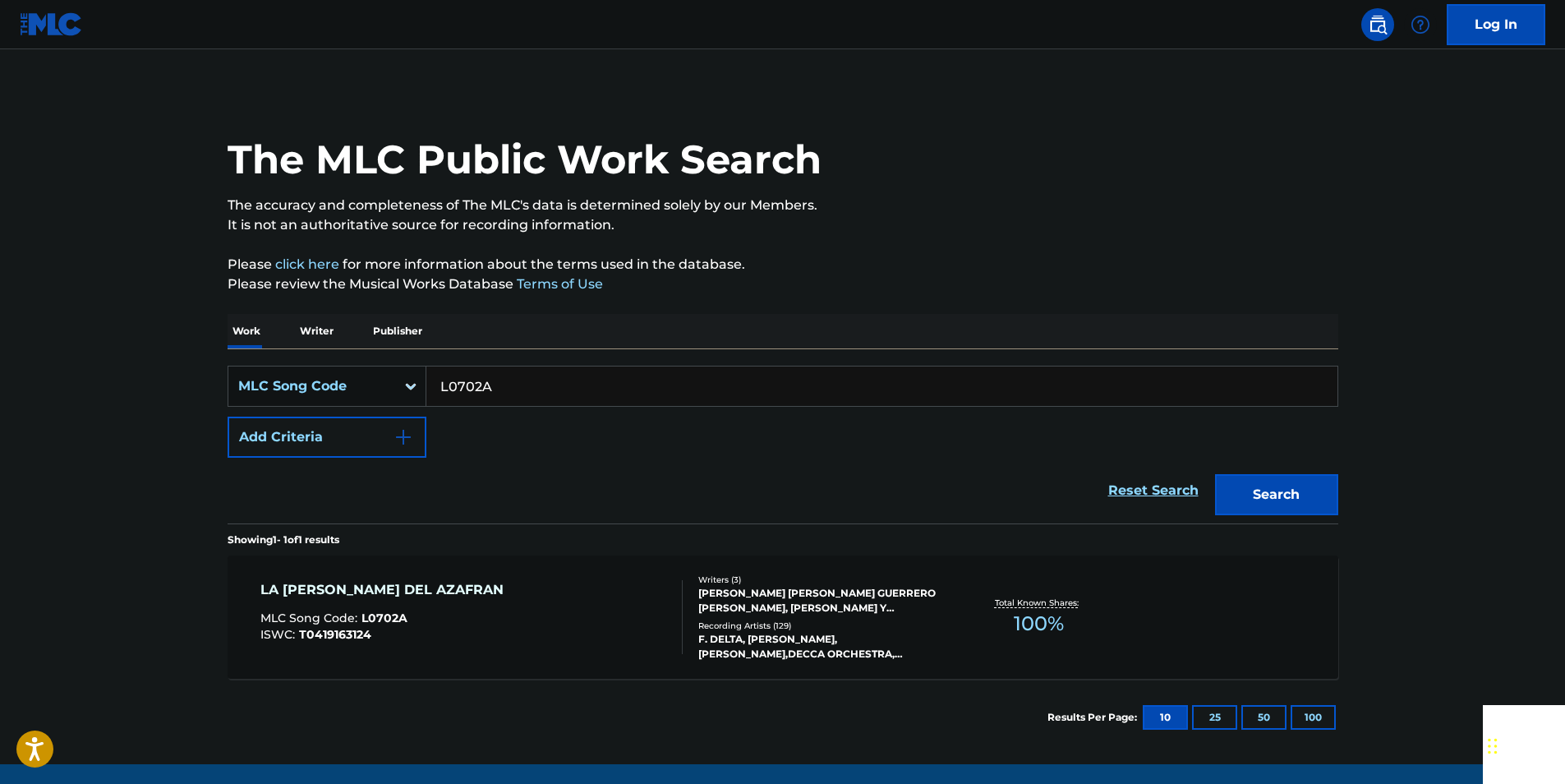
click at [586, 377] on input "L0702A" at bounding box center [882, 386] width 911 height 39
drag, startPoint x: 585, startPoint y: 377, endPoint x: 563, endPoint y: 379, distance: 22.1
click at [583, 377] on input "L0702A" at bounding box center [882, 386] width 911 height 39
paste input "J1545M"
click at [1325, 486] on button "Search" at bounding box center [1276, 495] width 123 height 41
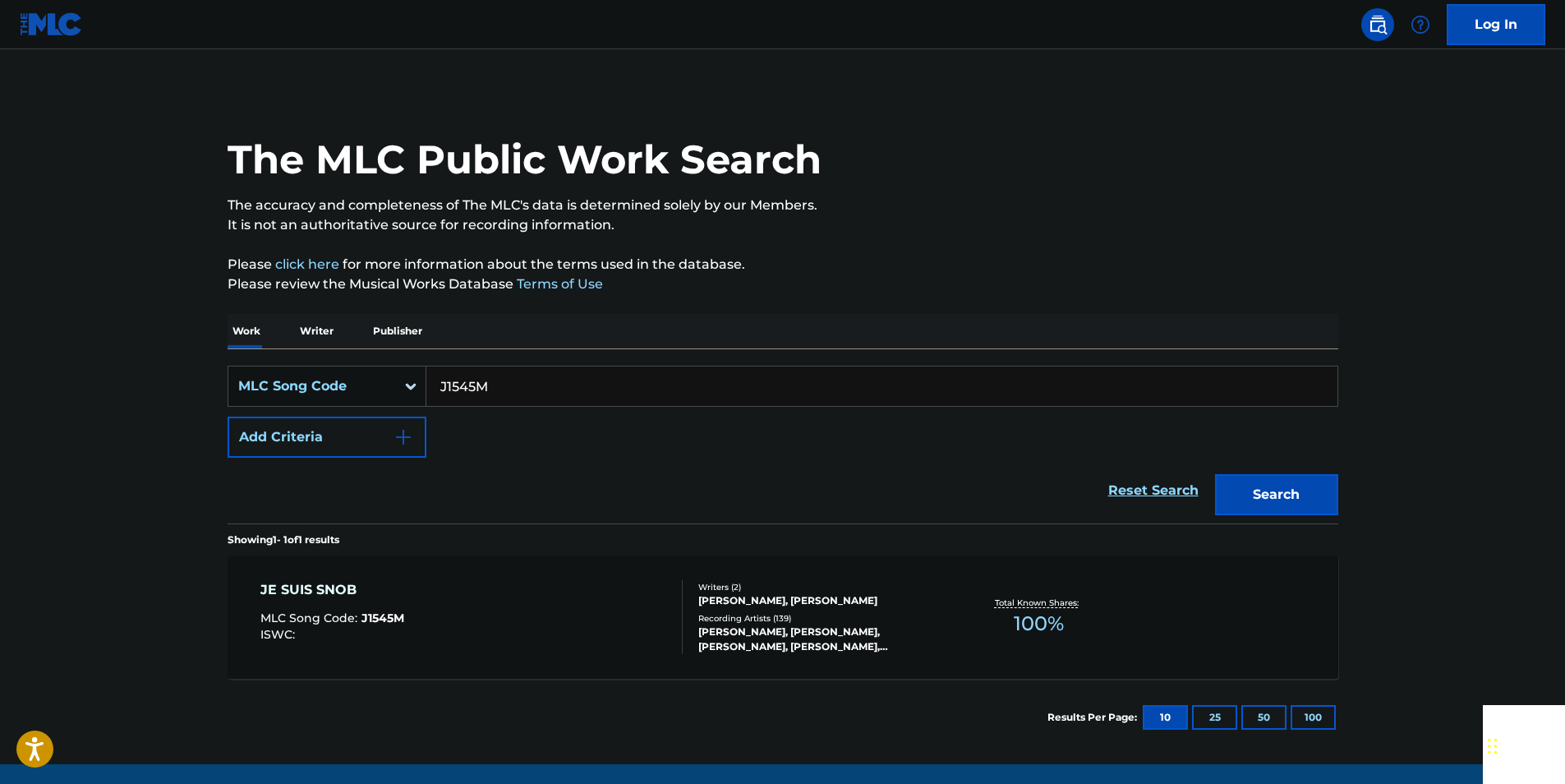
click at [521, 377] on input "J1545M" at bounding box center [882, 386] width 911 height 39
paste input "R14470"
click at [1306, 517] on div "Search" at bounding box center [1273, 490] width 132 height 66
click at [1297, 502] on button "Search" at bounding box center [1276, 495] width 123 height 41
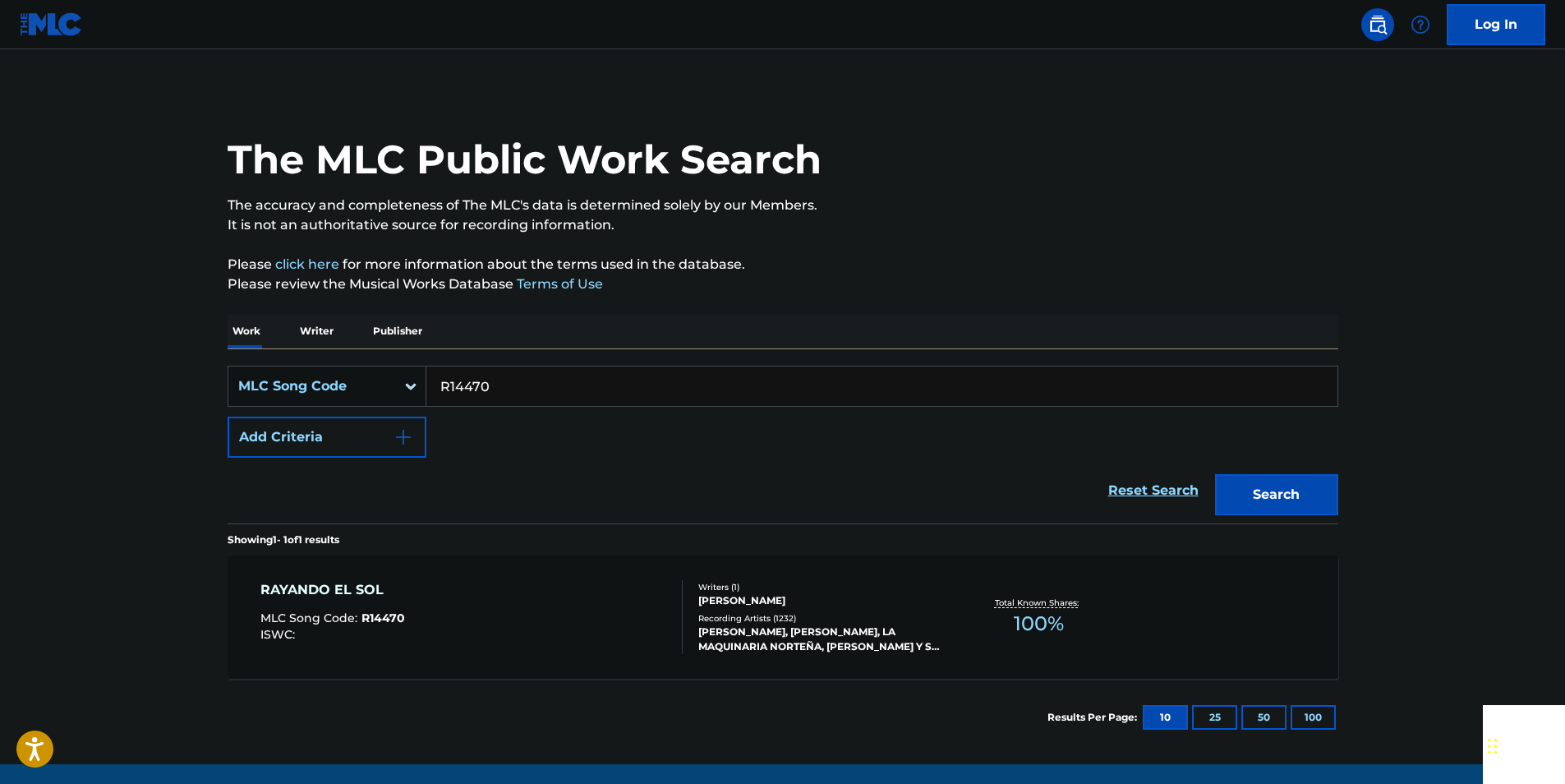
click at [517, 383] on input "R14470" at bounding box center [882, 386] width 911 height 39
paste input "L0788B"
click at [1318, 487] on button "Search" at bounding box center [1276, 495] width 123 height 41
click at [552, 392] on input "L0788B" at bounding box center [882, 386] width 911 height 39
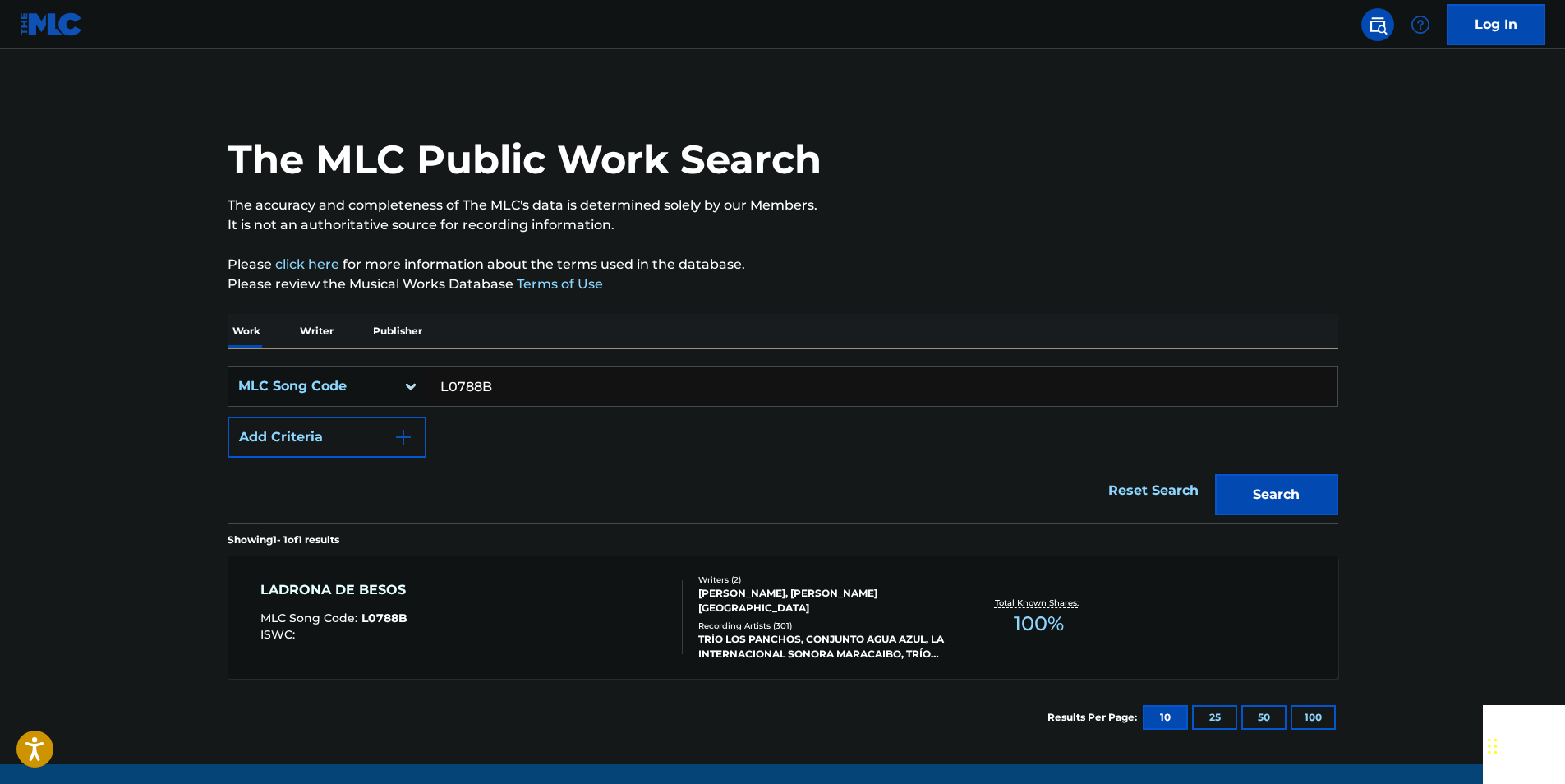
click at [551, 392] on input "L0788B" at bounding box center [882, 386] width 911 height 39
paste input "968331"
click at [1312, 486] on button "Search" at bounding box center [1276, 495] width 123 height 41
click at [519, 394] on input "968331" at bounding box center [882, 386] width 911 height 39
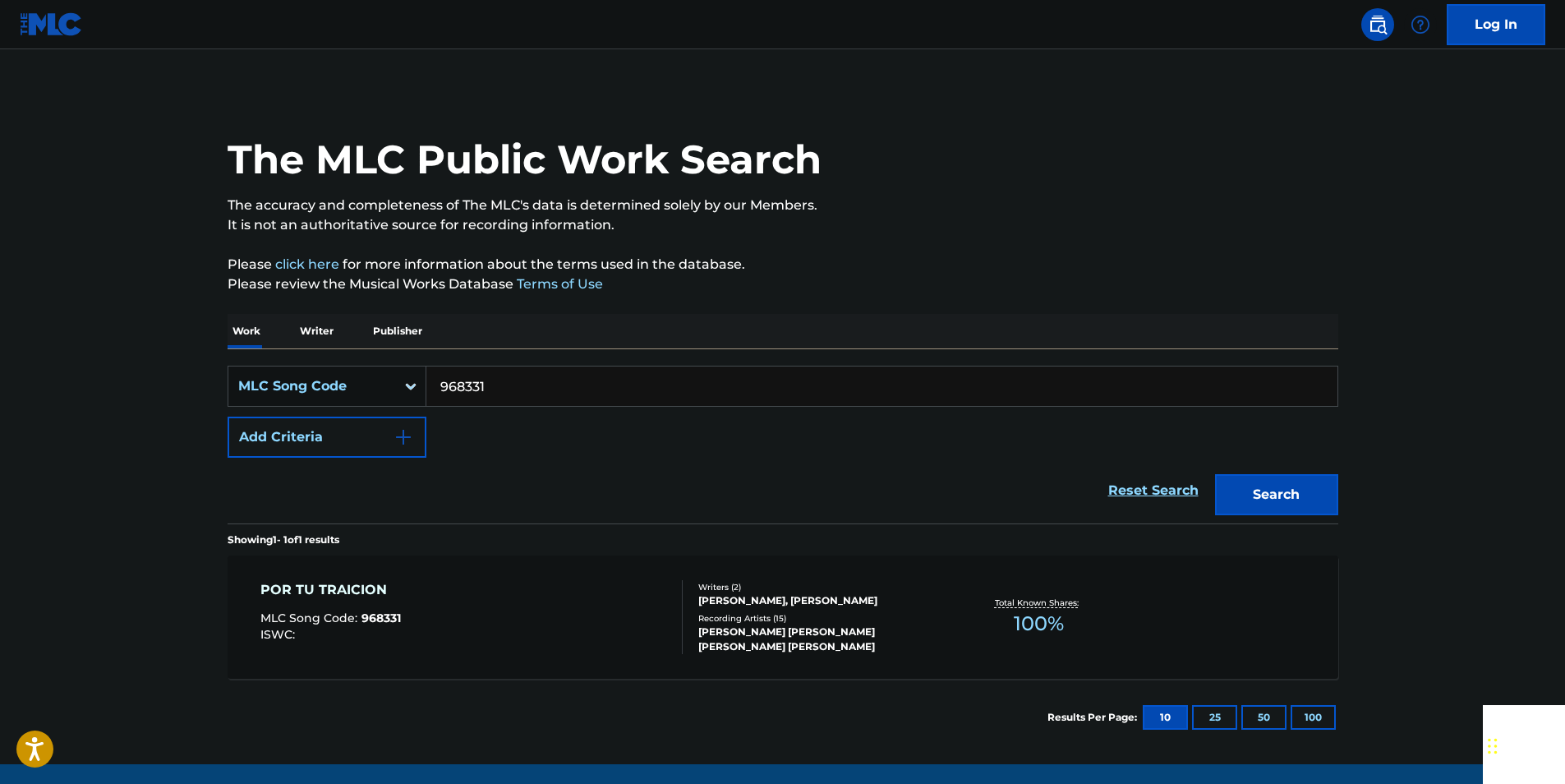
paste input "U12012"
click at [1319, 484] on button "Search" at bounding box center [1276, 495] width 123 height 41
click at [514, 395] on input "U12012" at bounding box center [882, 386] width 911 height 39
paste input "A03200"
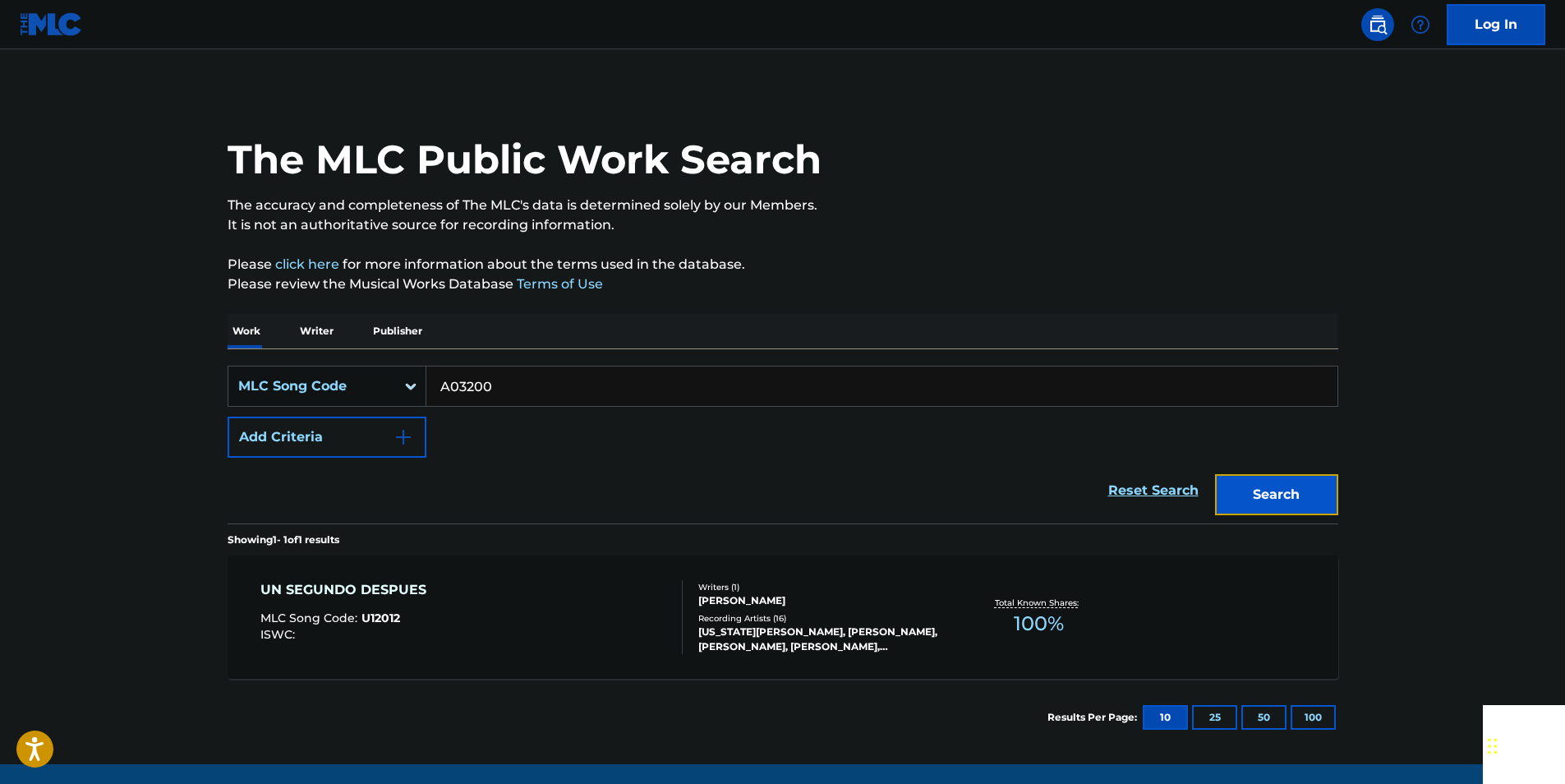
click at [1233, 489] on button "Search" at bounding box center [1276, 495] width 123 height 41
click at [510, 381] on input "A03200" at bounding box center [882, 386] width 911 height 39
paste input "39054"
click at [1215, 474] on button "Search" at bounding box center [1276, 495] width 123 height 41
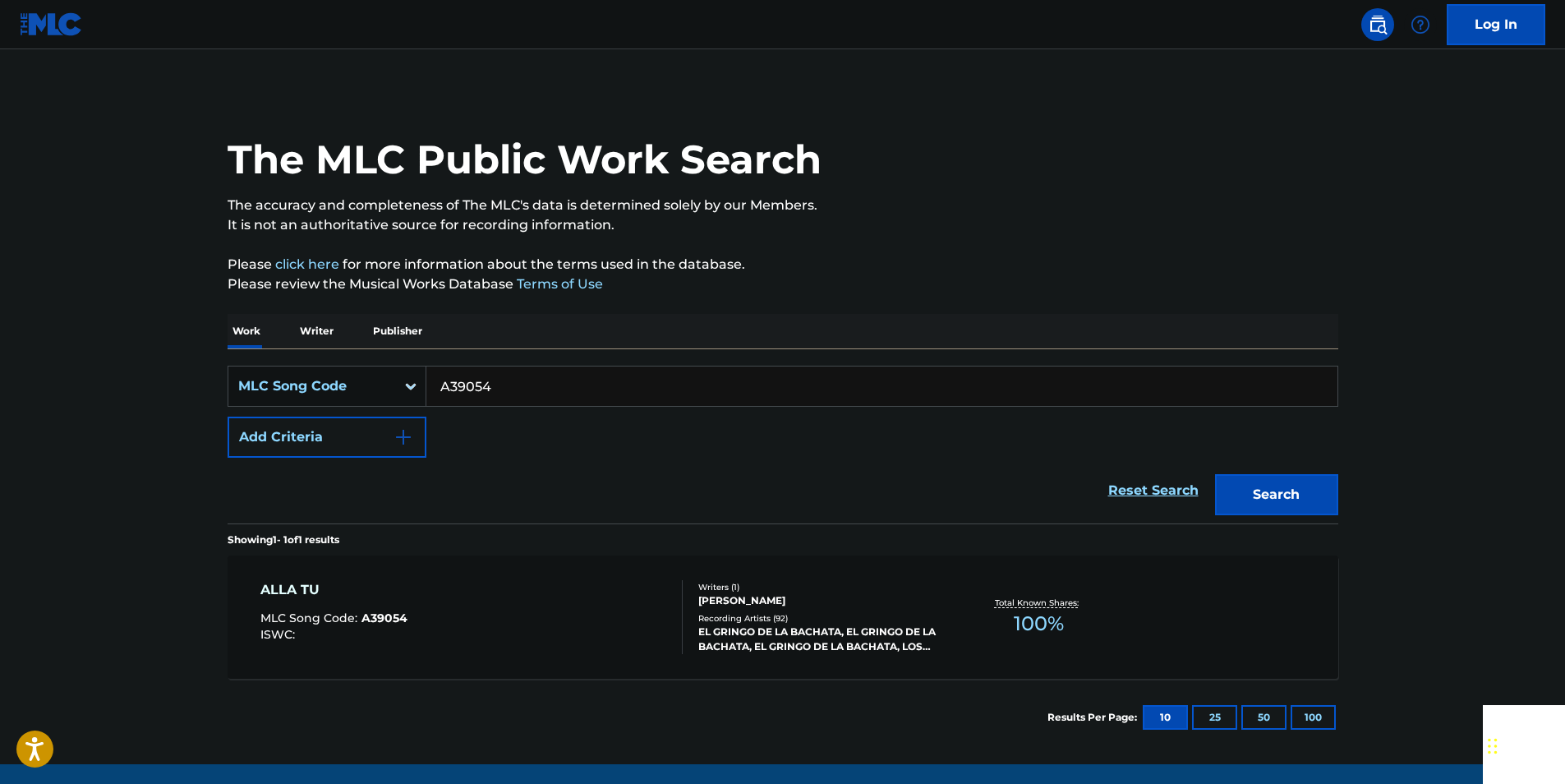
click at [532, 382] on input "A39054" at bounding box center [882, 386] width 911 height 39
paste input "Q5383A"
click at [1324, 494] on button "Search" at bounding box center [1276, 495] width 123 height 41
click at [532, 388] on input "Q5383A" at bounding box center [882, 386] width 911 height 39
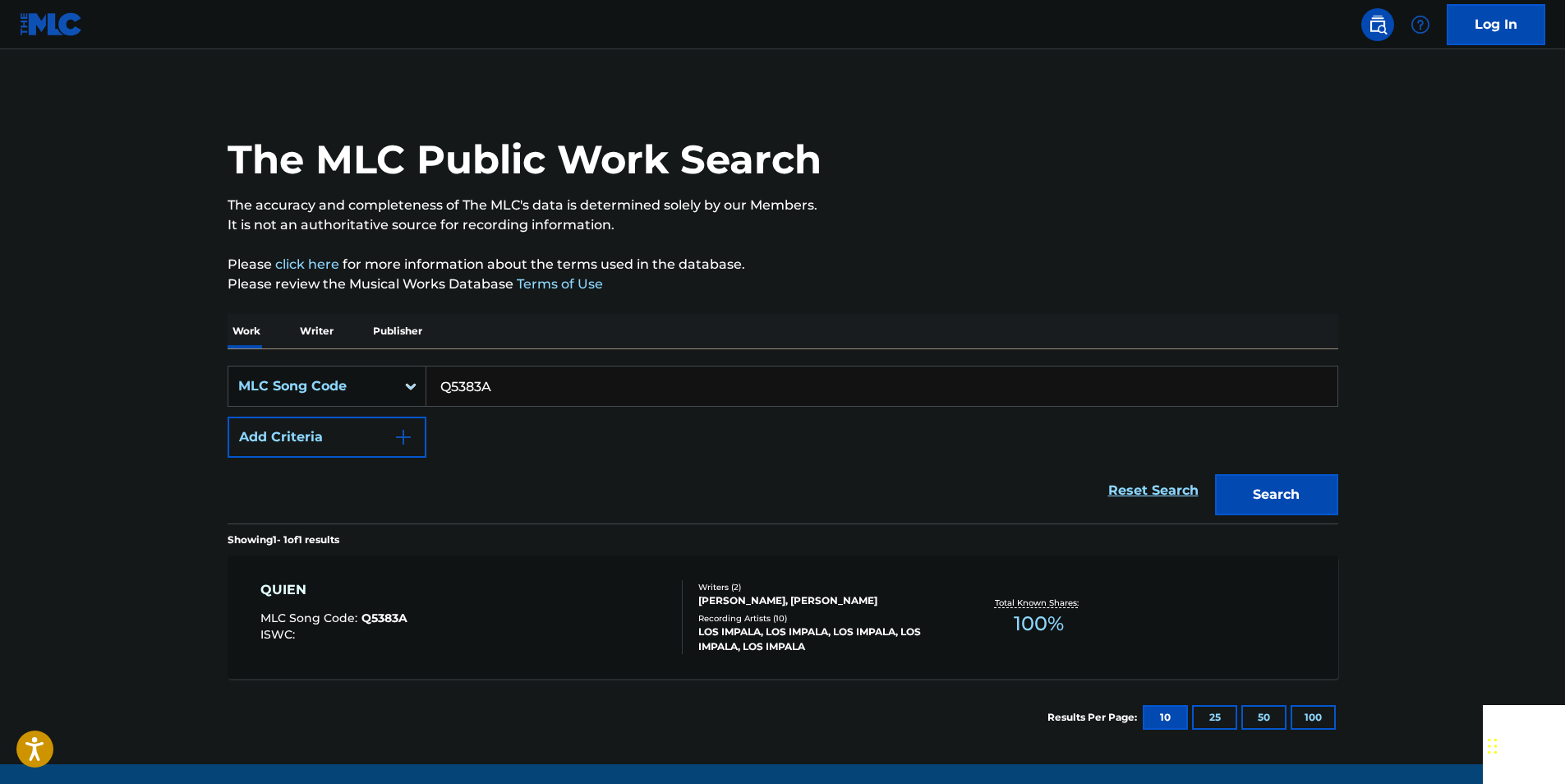
click at [532, 388] on input "Q5383A" at bounding box center [882, 386] width 911 height 39
paste input "S02699"
click at [1314, 488] on button "Search" at bounding box center [1276, 495] width 123 height 41
click at [522, 384] on input "S02699" at bounding box center [882, 386] width 911 height 39
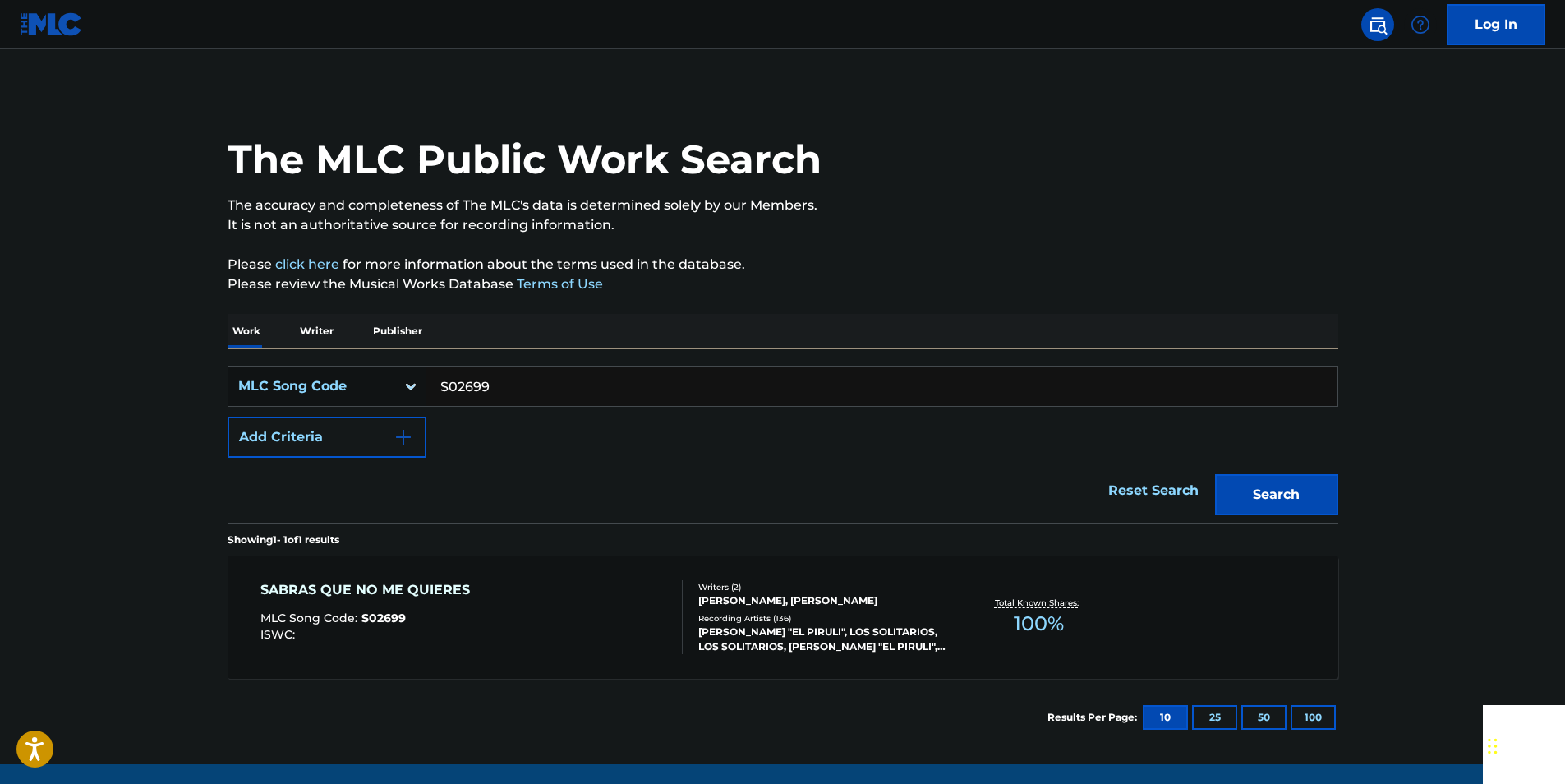
paste input "959684"
click at [1318, 490] on button "Search" at bounding box center [1276, 495] width 123 height 41
click at [509, 383] on input "959684" at bounding box center [882, 386] width 911 height 39
paste input "M00826"
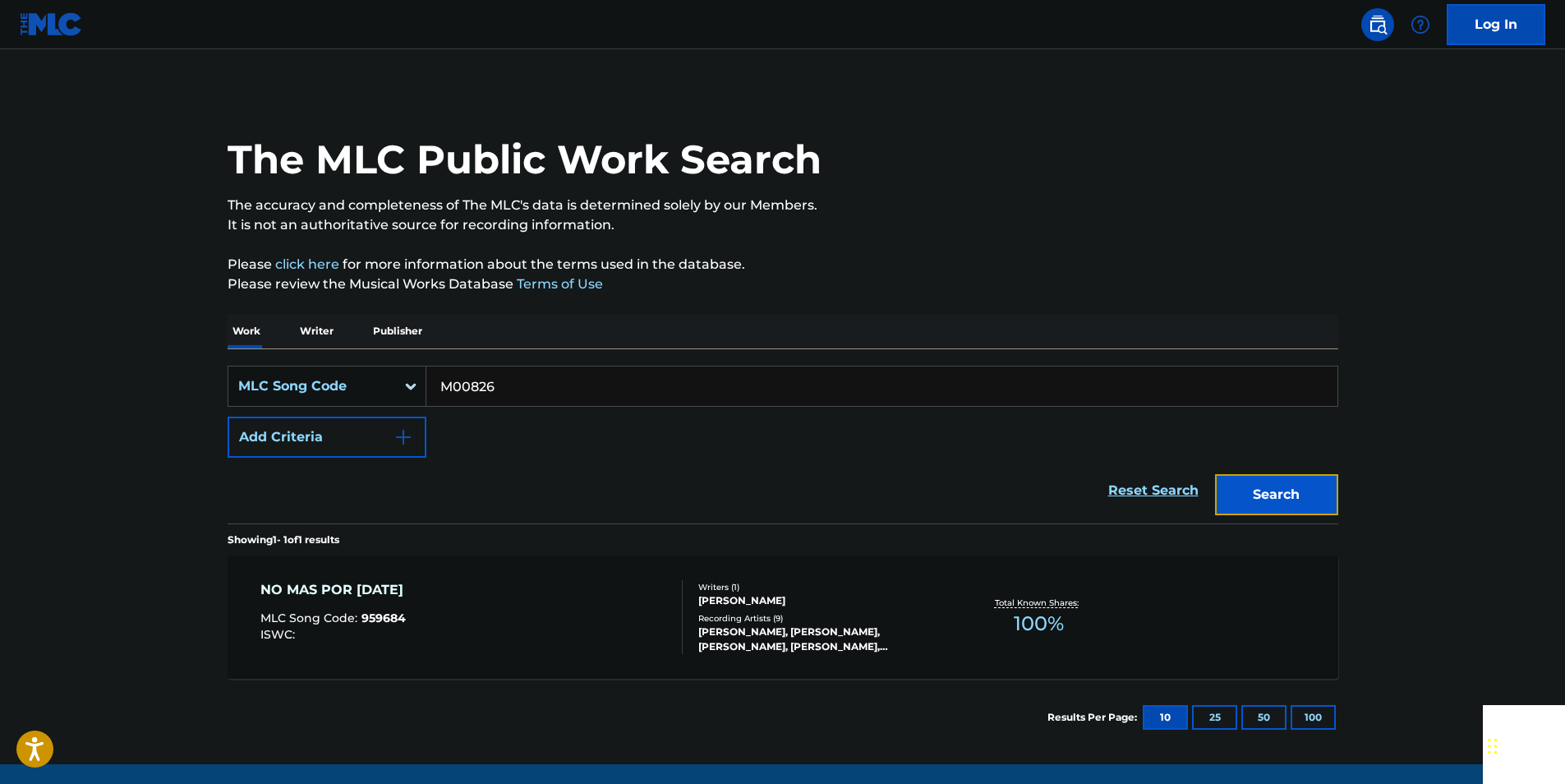
click at [1318, 484] on button "Search" at bounding box center [1276, 495] width 123 height 41
click at [527, 384] on input "M00826" at bounding box center [882, 386] width 911 height 39
paste input "926490"
click at [1318, 490] on button "Search" at bounding box center [1276, 495] width 123 height 41
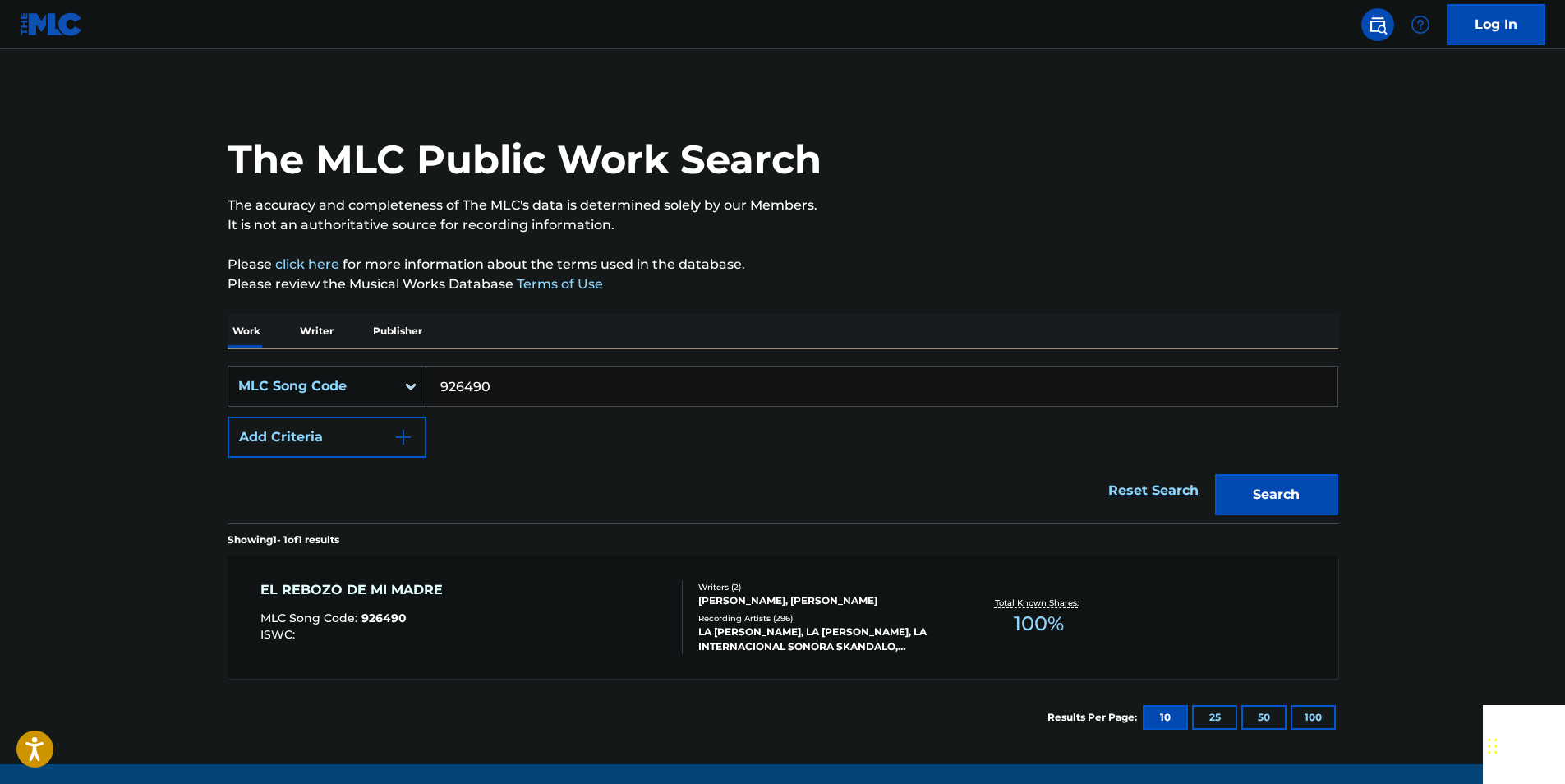
click at [489, 383] on input "926490" at bounding box center [882, 386] width 911 height 39
paste input "M4412Q"
click at [1321, 486] on button "Search" at bounding box center [1276, 495] width 123 height 41
click at [527, 390] on input "M4412Q" at bounding box center [882, 386] width 911 height 39
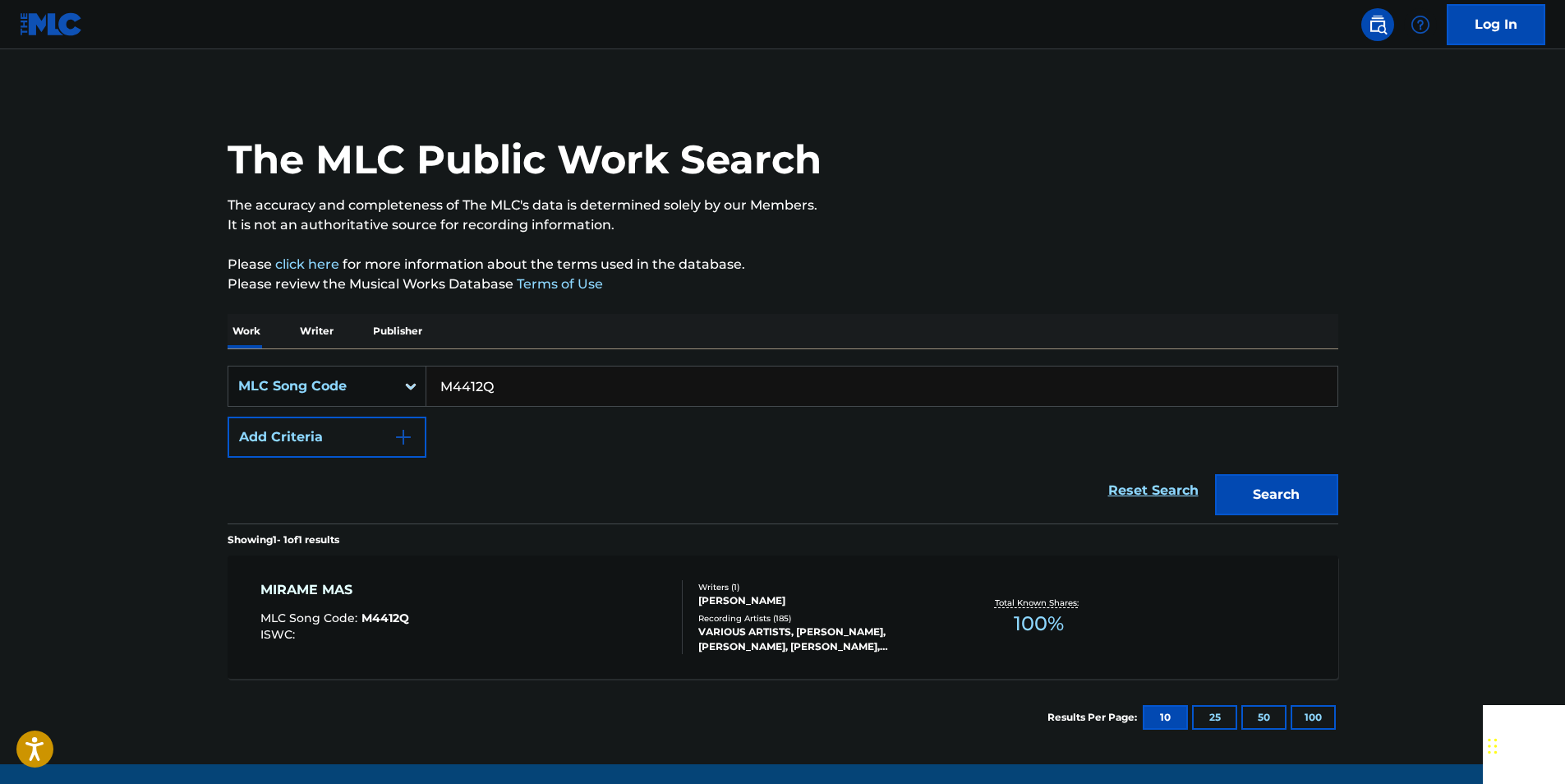
click at [527, 390] on input "M4412Q" at bounding box center [882, 386] width 911 height 39
paste input "A3153G"
click at [1314, 485] on button "Search" at bounding box center [1276, 495] width 123 height 41
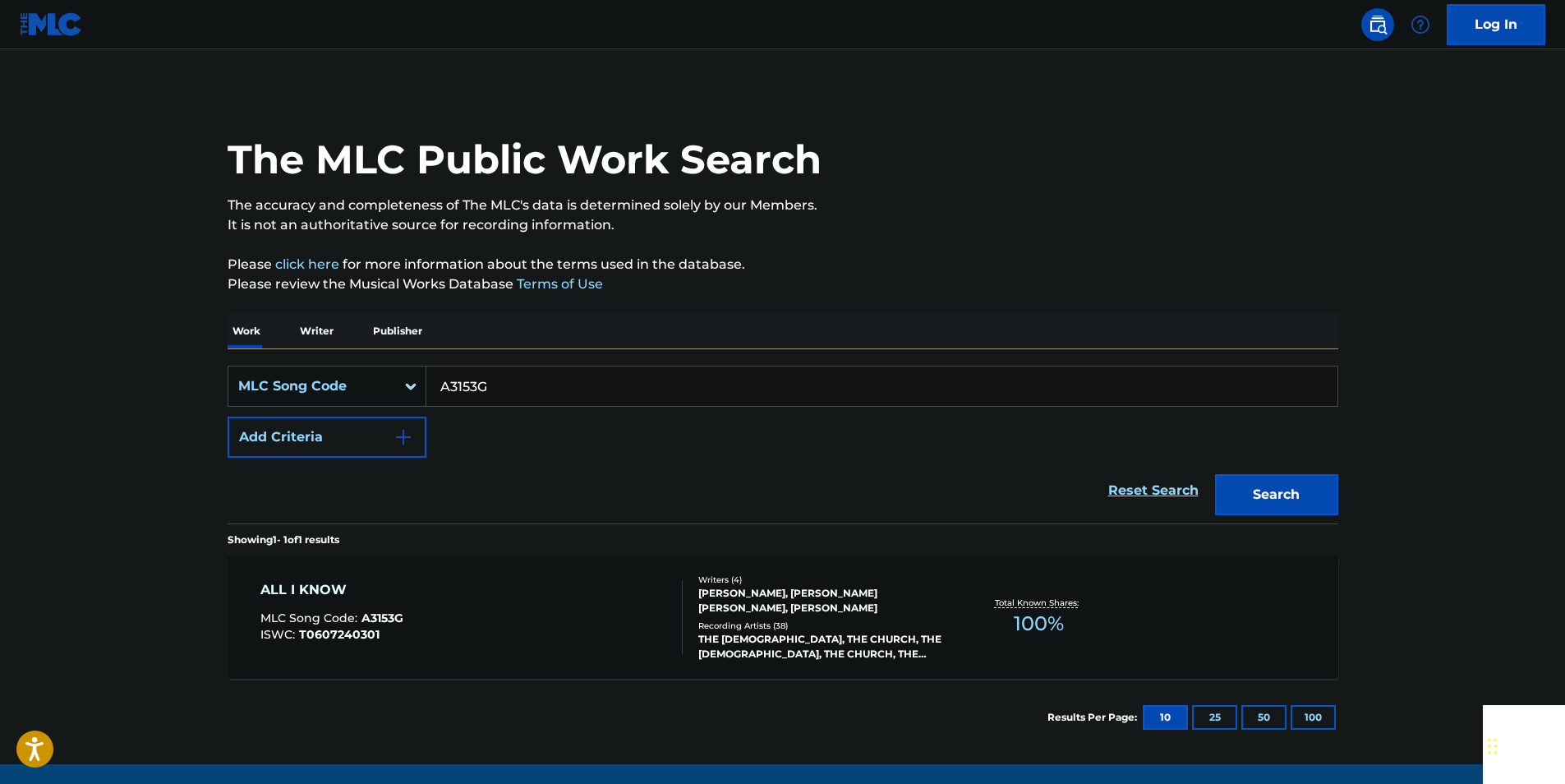
click at [508, 394] on input "A3153G" at bounding box center [882, 386] width 911 height 39
paste input "W09771"
click at [1316, 488] on button "Search" at bounding box center [1276, 495] width 123 height 41
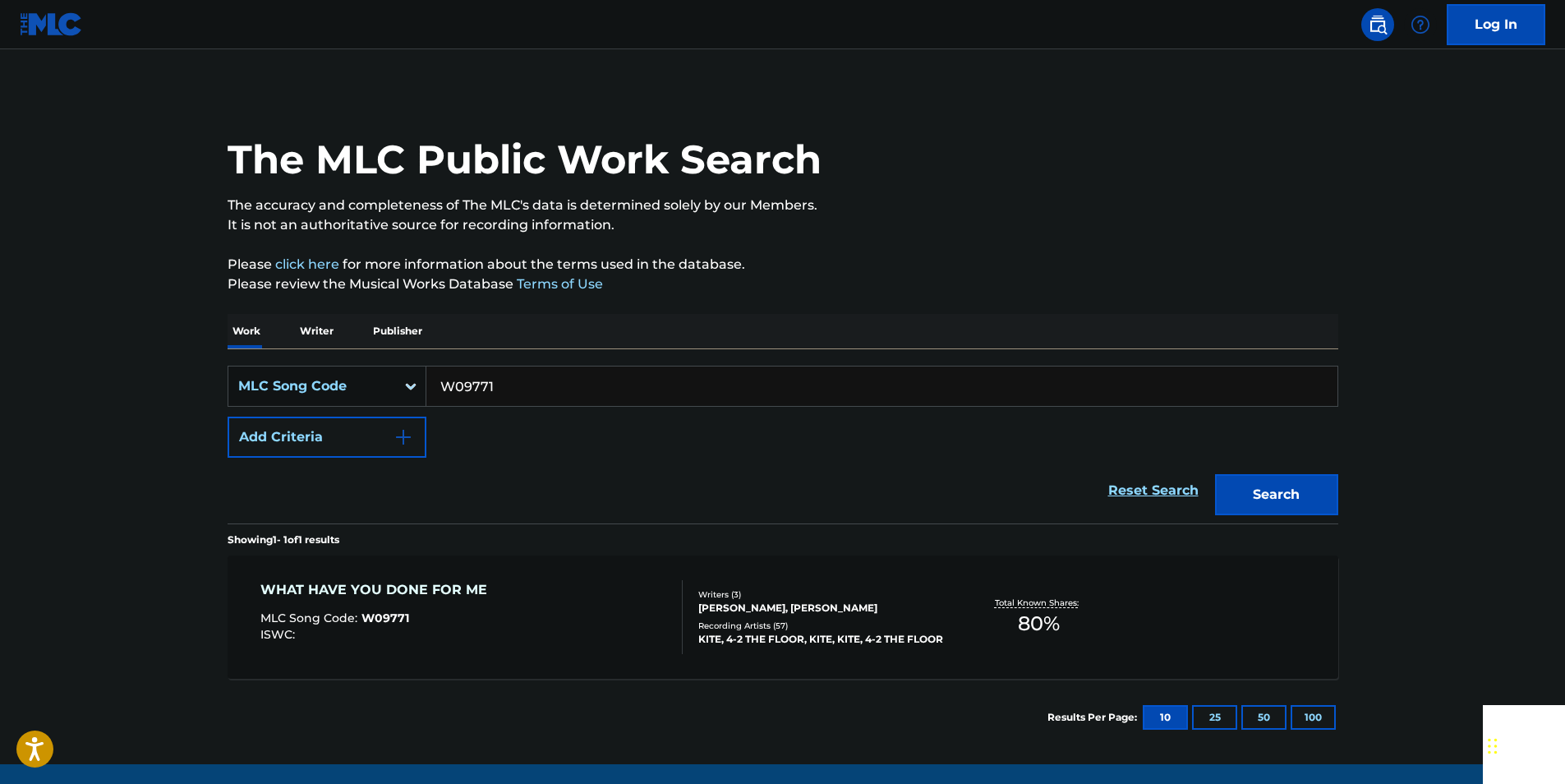
click at [509, 379] on input "W09771" at bounding box center [882, 386] width 911 height 39
click at [508, 381] on input "W09771" at bounding box center [882, 386] width 911 height 39
click at [1317, 485] on button "Search" at bounding box center [1276, 495] width 123 height 41
click at [511, 383] on input "W09771" at bounding box center [882, 386] width 911 height 39
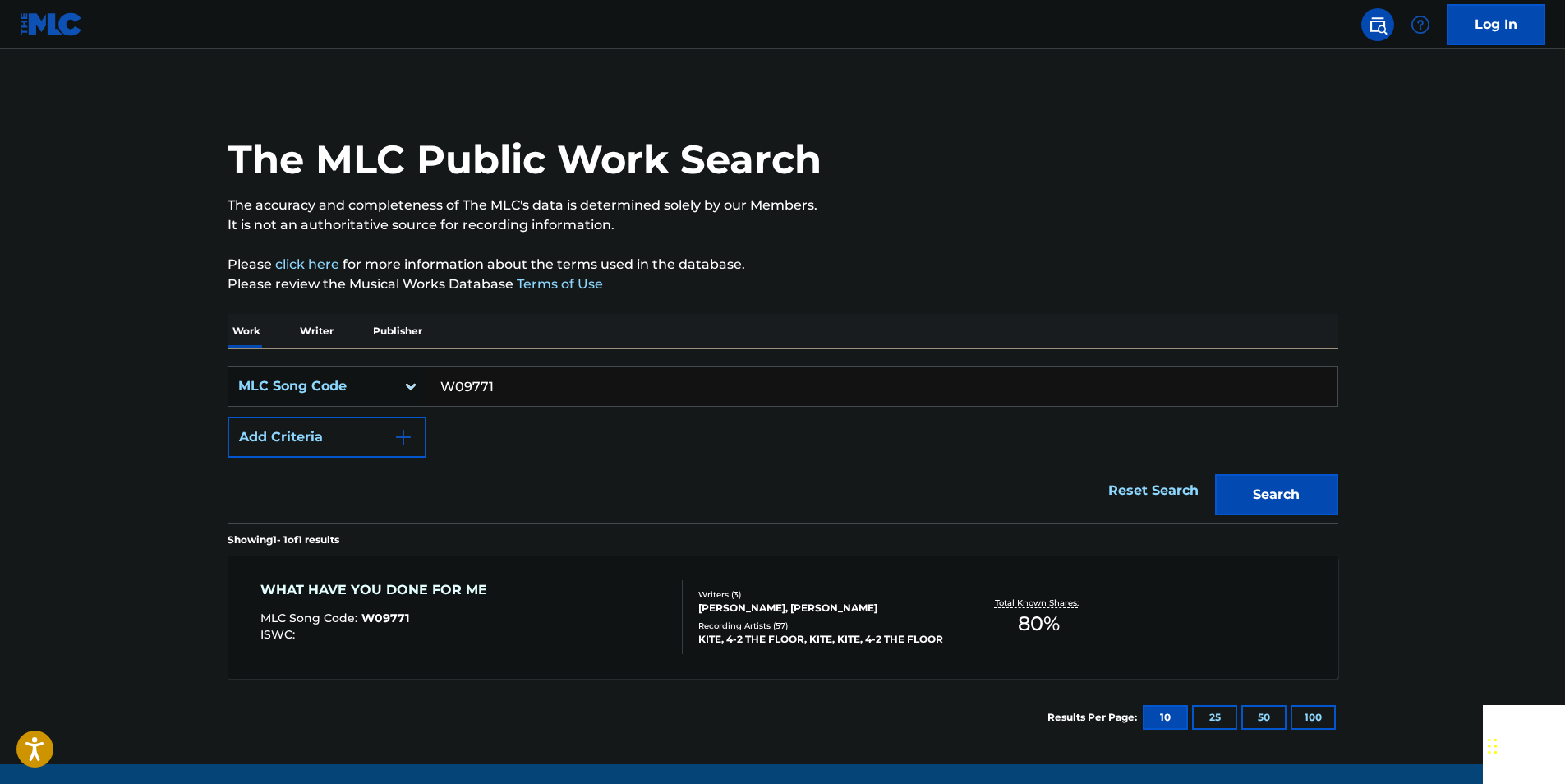
paste input "M12000"
click at [1315, 484] on button "Search" at bounding box center [1276, 495] width 123 height 41
click at [496, 389] on input "M12000" at bounding box center [882, 386] width 911 height 39
paste input "D06104"
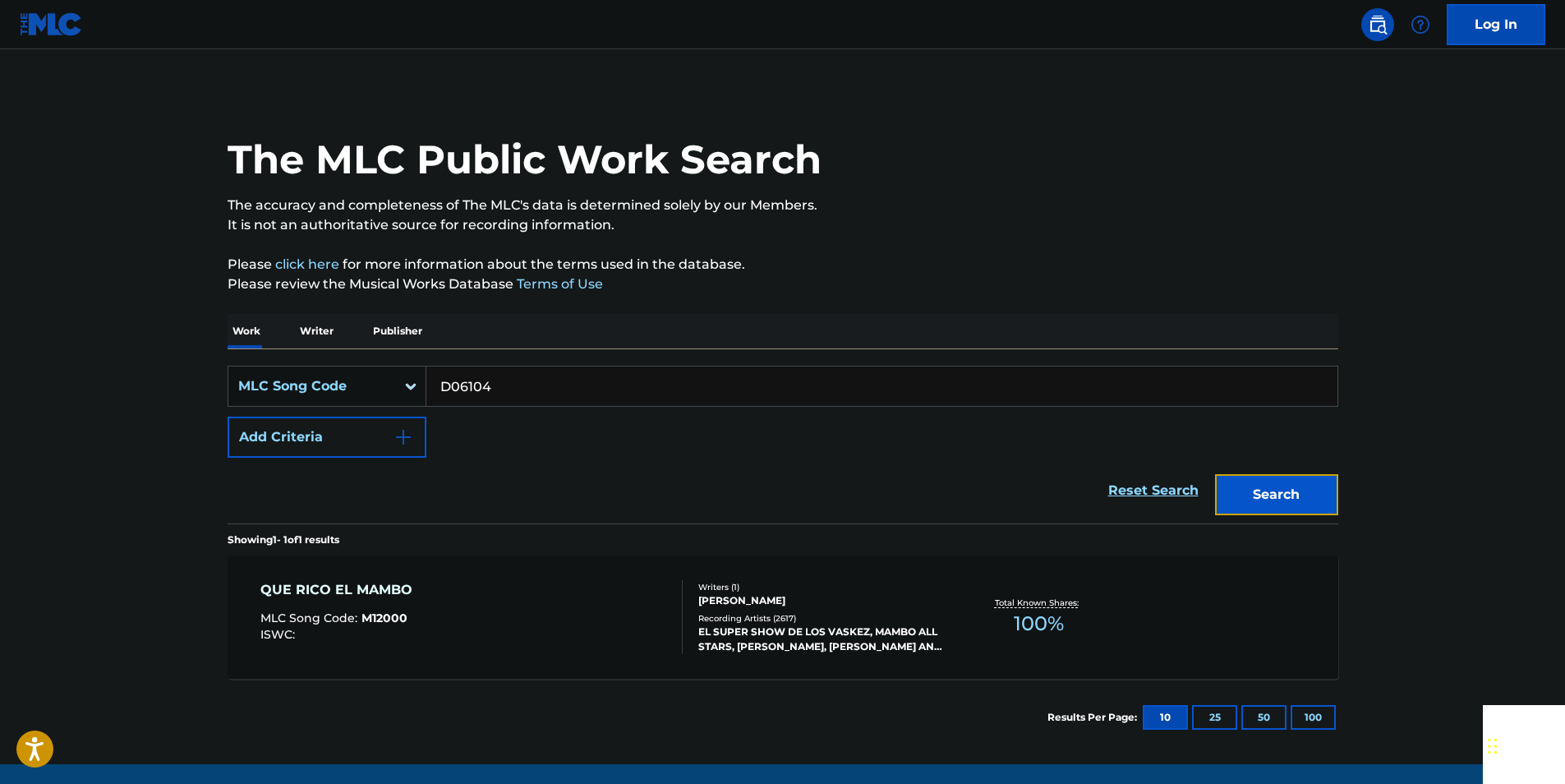
click at [1318, 494] on button "Search" at bounding box center [1276, 495] width 123 height 41
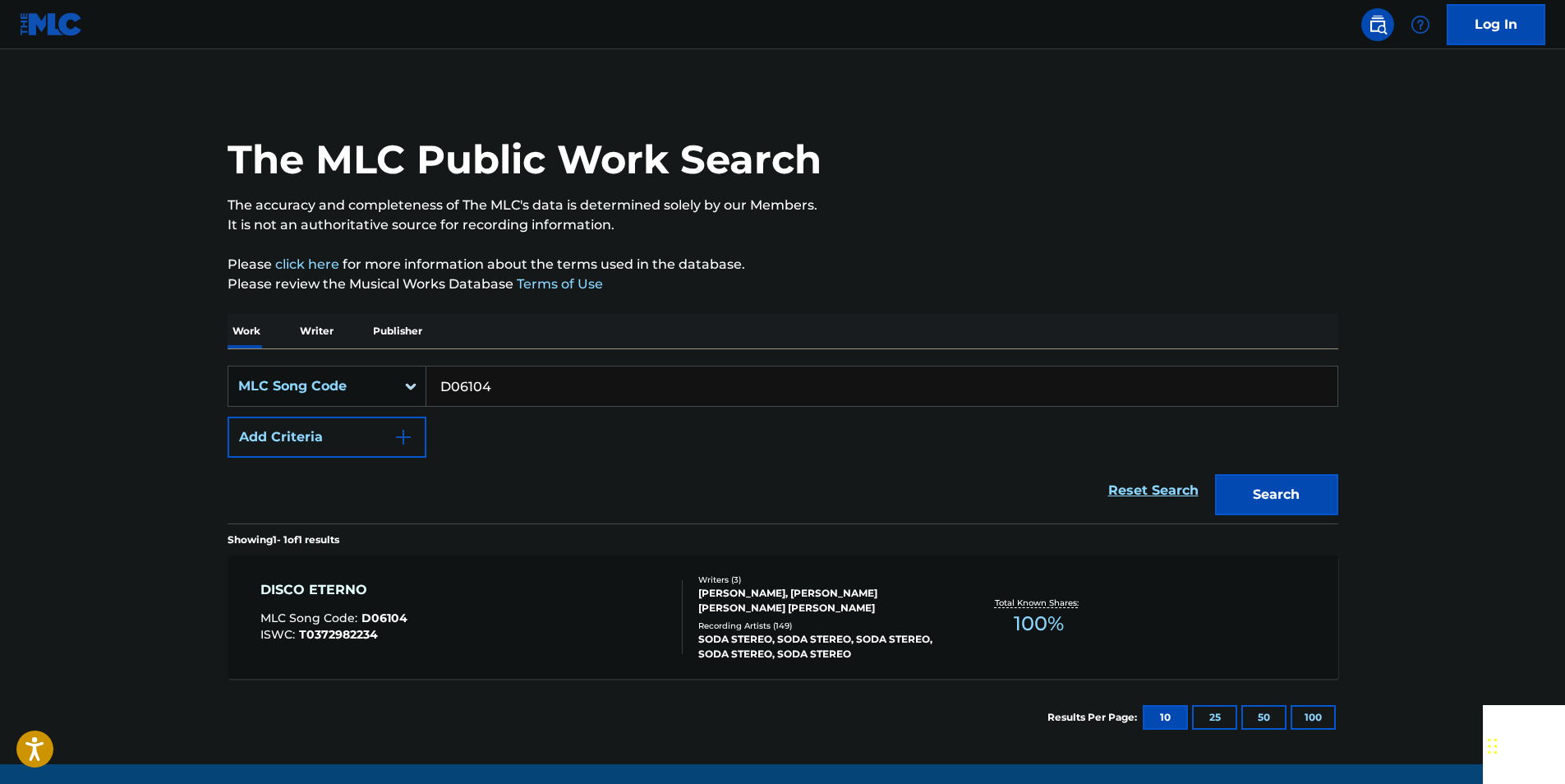
click at [509, 391] on input "D06104" at bounding box center [882, 386] width 911 height 39
paste input "I23100"
click at [1320, 486] on button "Search" at bounding box center [1276, 495] width 123 height 41
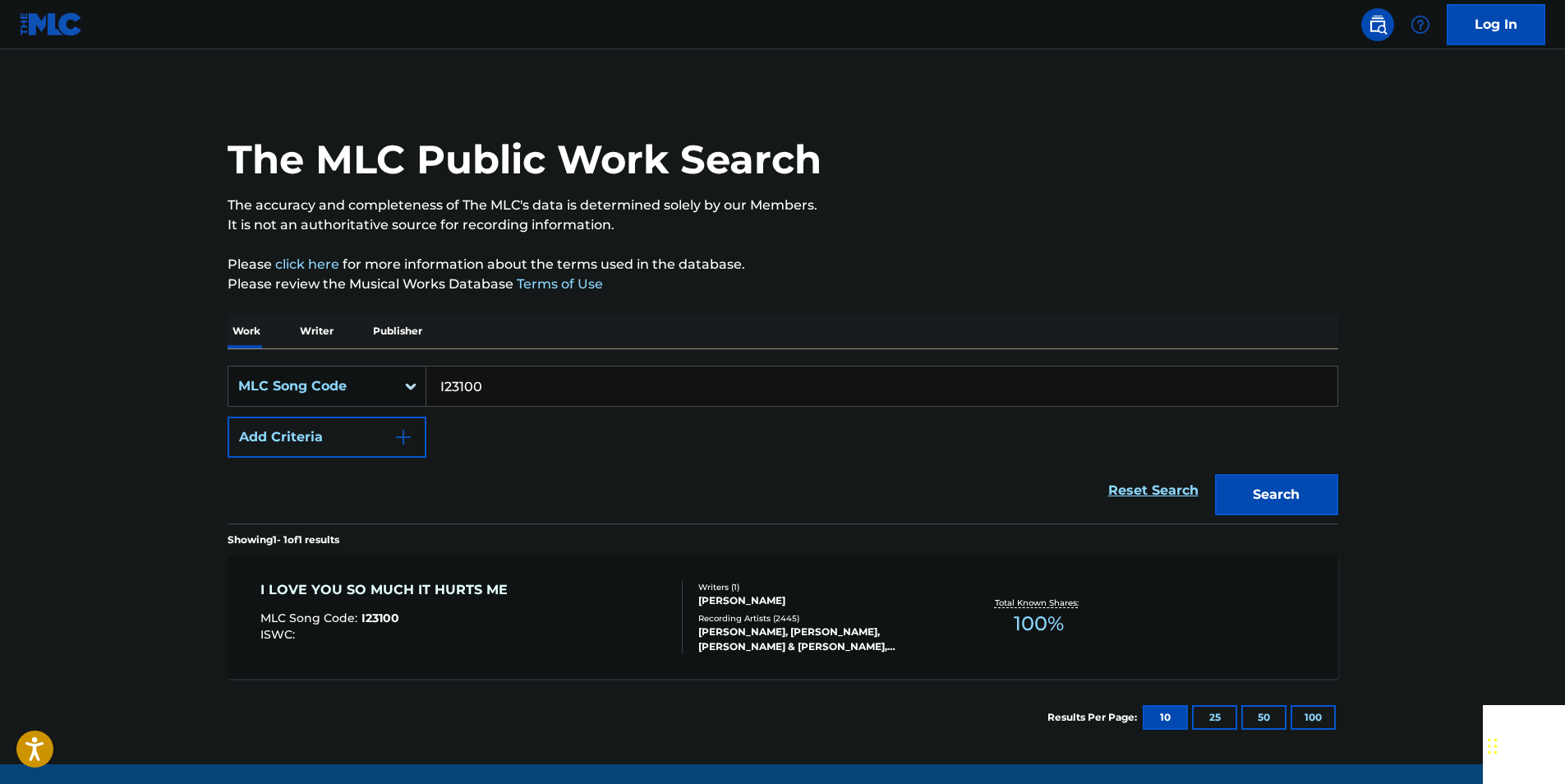
click at [495, 384] on input "I23100" at bounding box center [882, 386] width 911 height 39
paste input "944045"
click at [1315, 485] on button "Search" at bounding box center [1276, 495] width 123 height 41
click at [513, 379] on input "944045" at bounding box center [882, 386] width 911 height 39
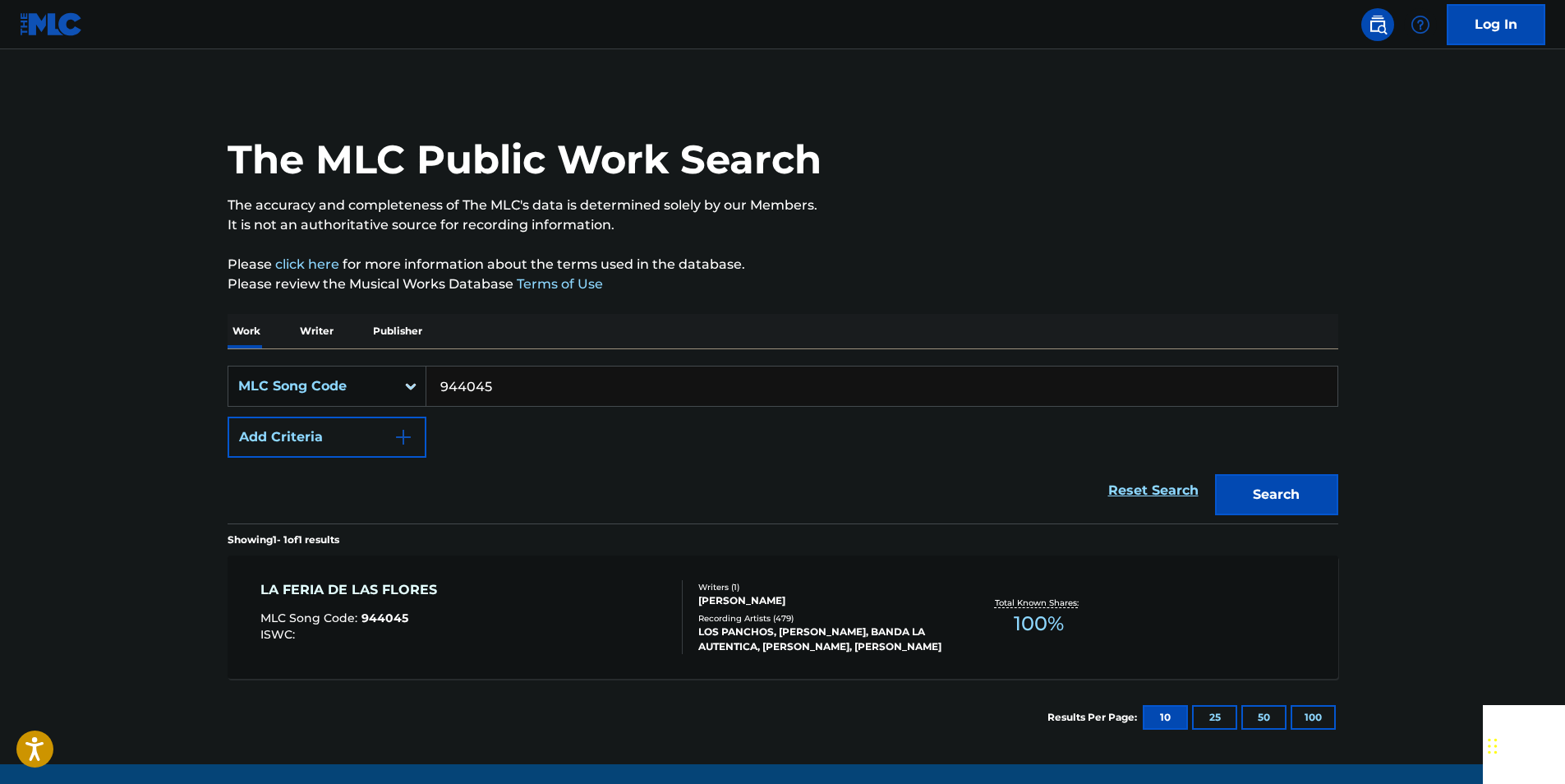
click at [513, 379] on input "944045" at bounding box center [882, 386] width 911 height 39
paste input "L06069"
type input "L06069"
click at [1312, 489] on button "Search" at bounding box center [1276, 495] width 123 height 41
